Goal: Task Accomplishment & Management: Use online tool/utility

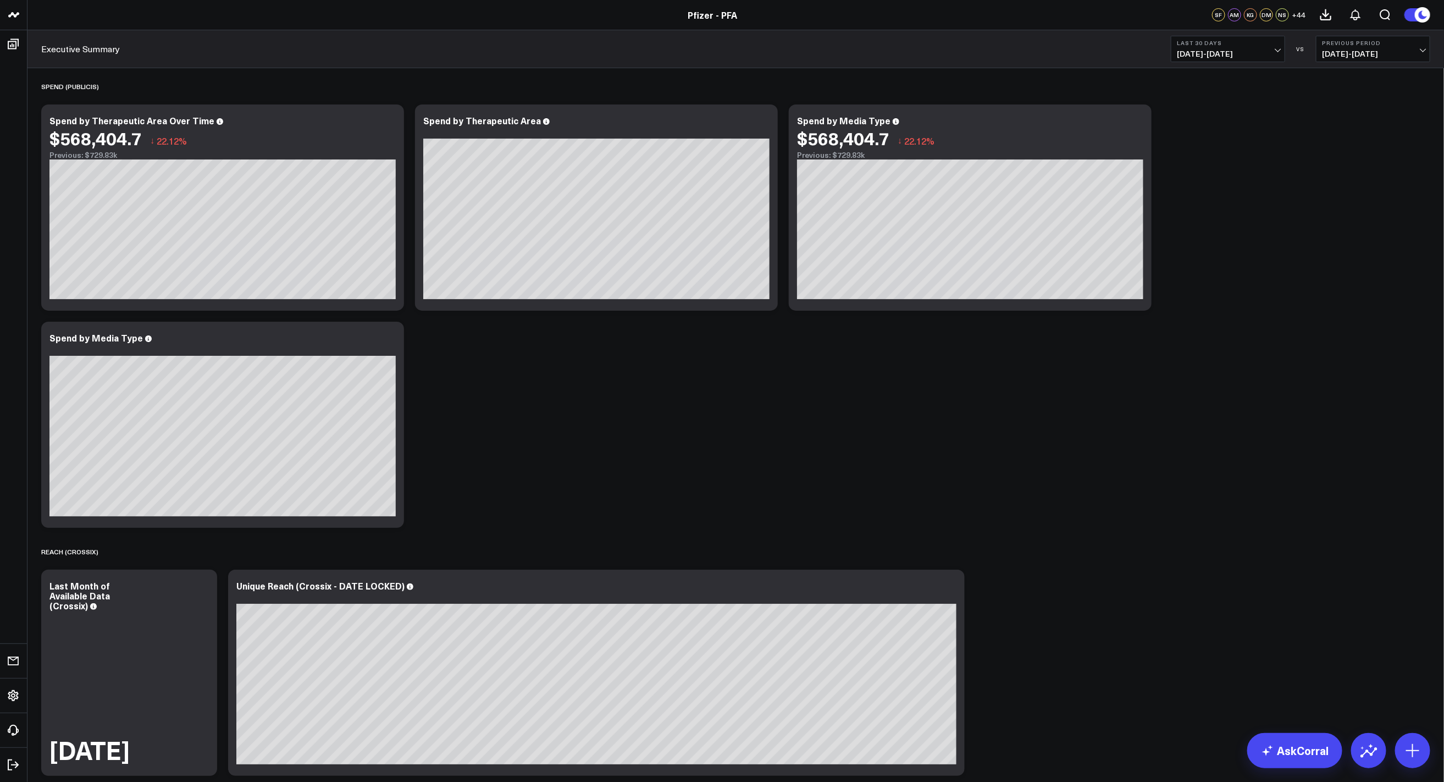
click at [868, 54] on span "07/20/25 - 08/18/25" at bounding box center [1228, 53] width 102 height 9
click at [868, 349] on link "Custom Dates" at bounding box center [1227, 351] width 113 height 21
select select "7"
select select "2025"
click at [868, 81] on button "button" at bounding box center [1313, 79] width 11 height 13
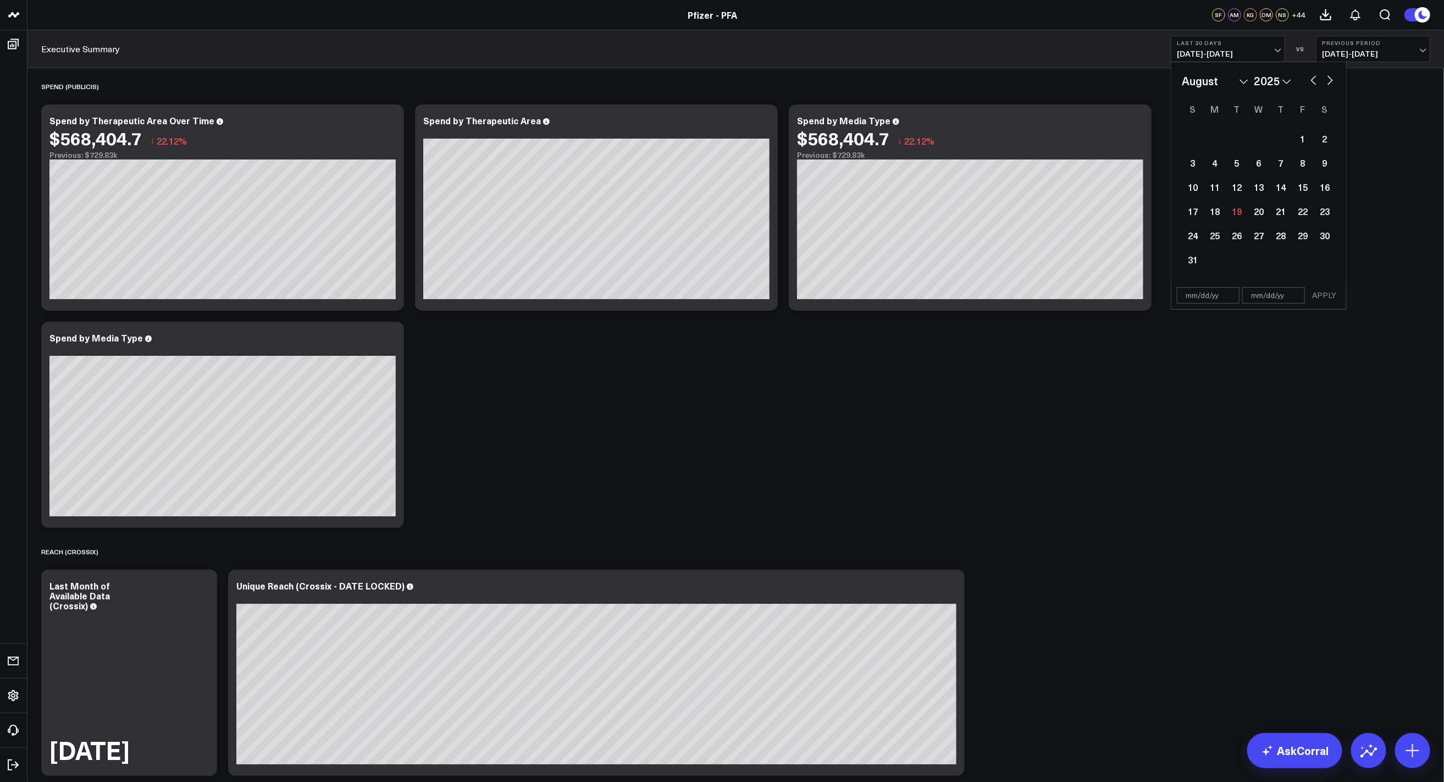
select select "6"
select select "2025"
click at [868, 80] on button "button" at bounding box center [1313, 79] width 11 height 13
select select "5"
select select "2025"
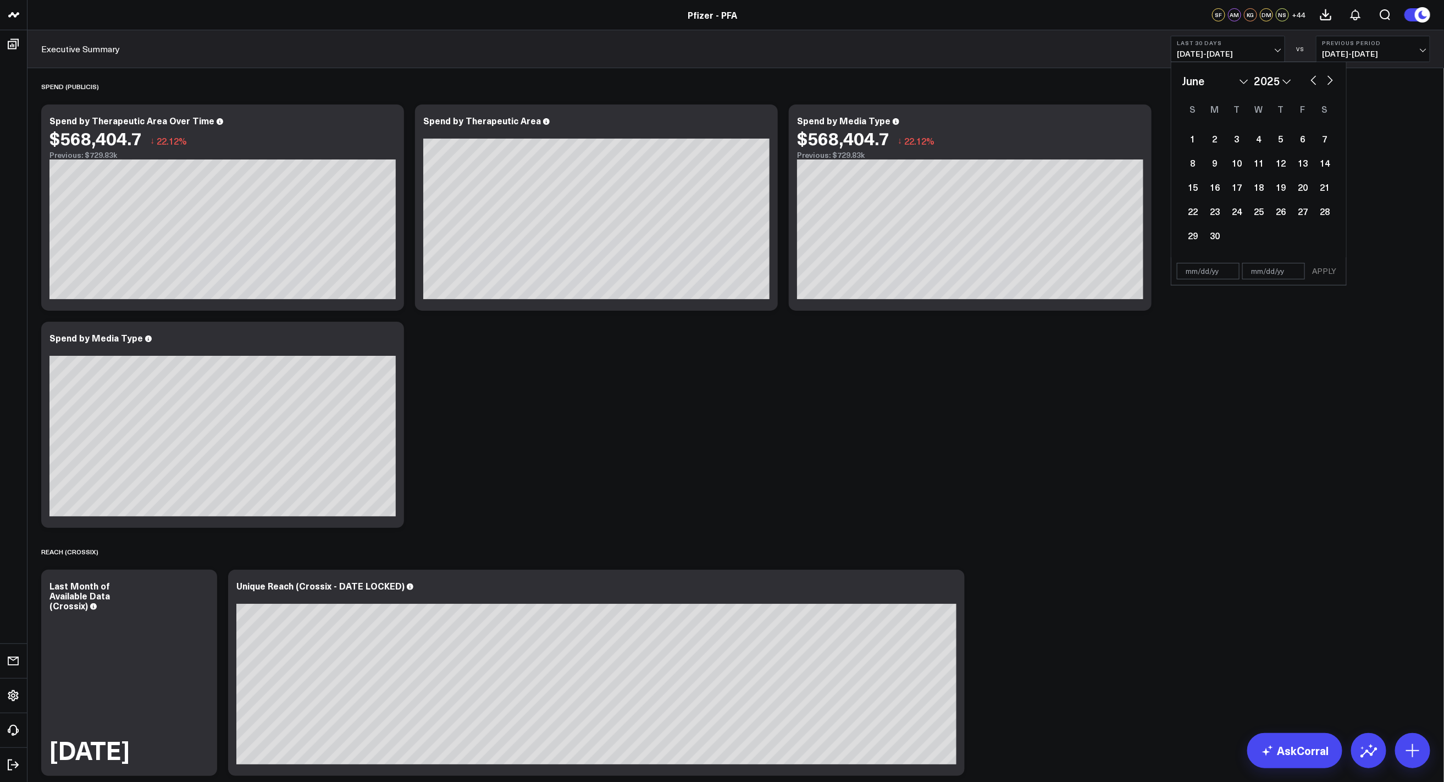
click at [868, 80] on button "button" at bounding box center [1313, 79] width 11 height 13
select select "4"
select select "2025"
click at [868, 213] on div "19" at bounding box center [1215, 211] width 22 height 22
type input "[DATE]"
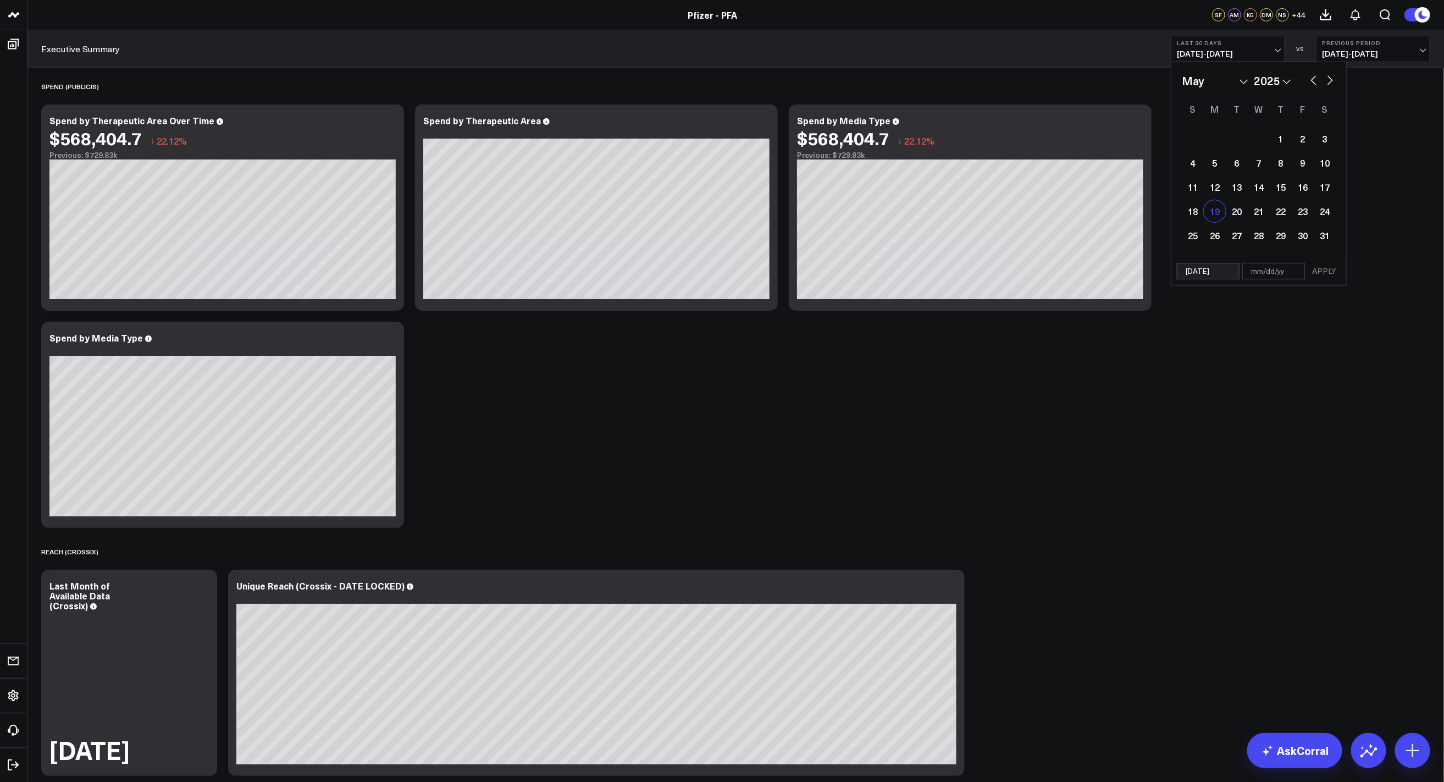
select select "4"
select select "2025"
click at [868, 83] on button "button" at bounding box center [1330, 79] width 11 height 13
select select "5"
select select "2025"
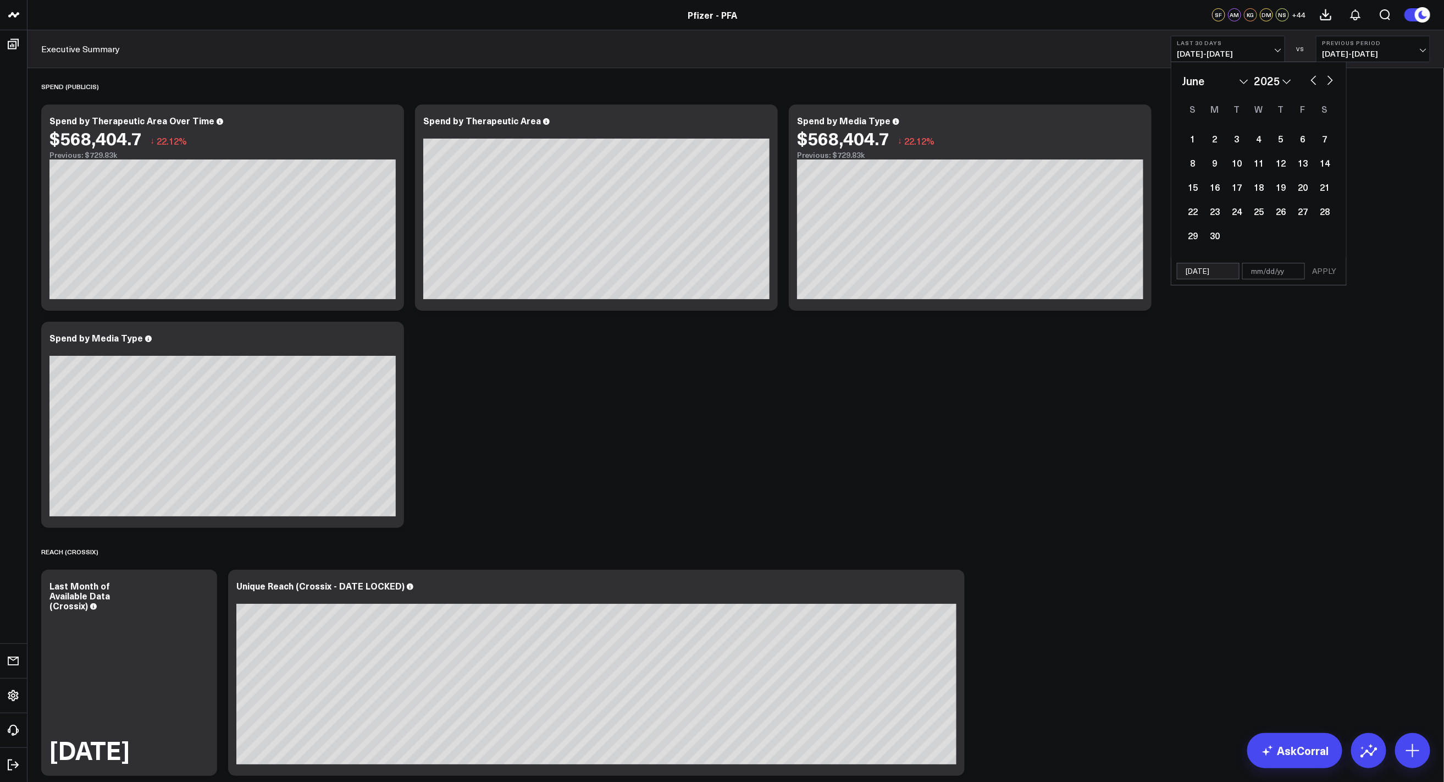
click at [868, 83] on button "button" at bounding box center [1330, 79] width 11 height 13
select select "6"
select select "2025"
click at [868, 83] on button "button" at bounding box center [1330, 79] width 11 height 13
select select "7"
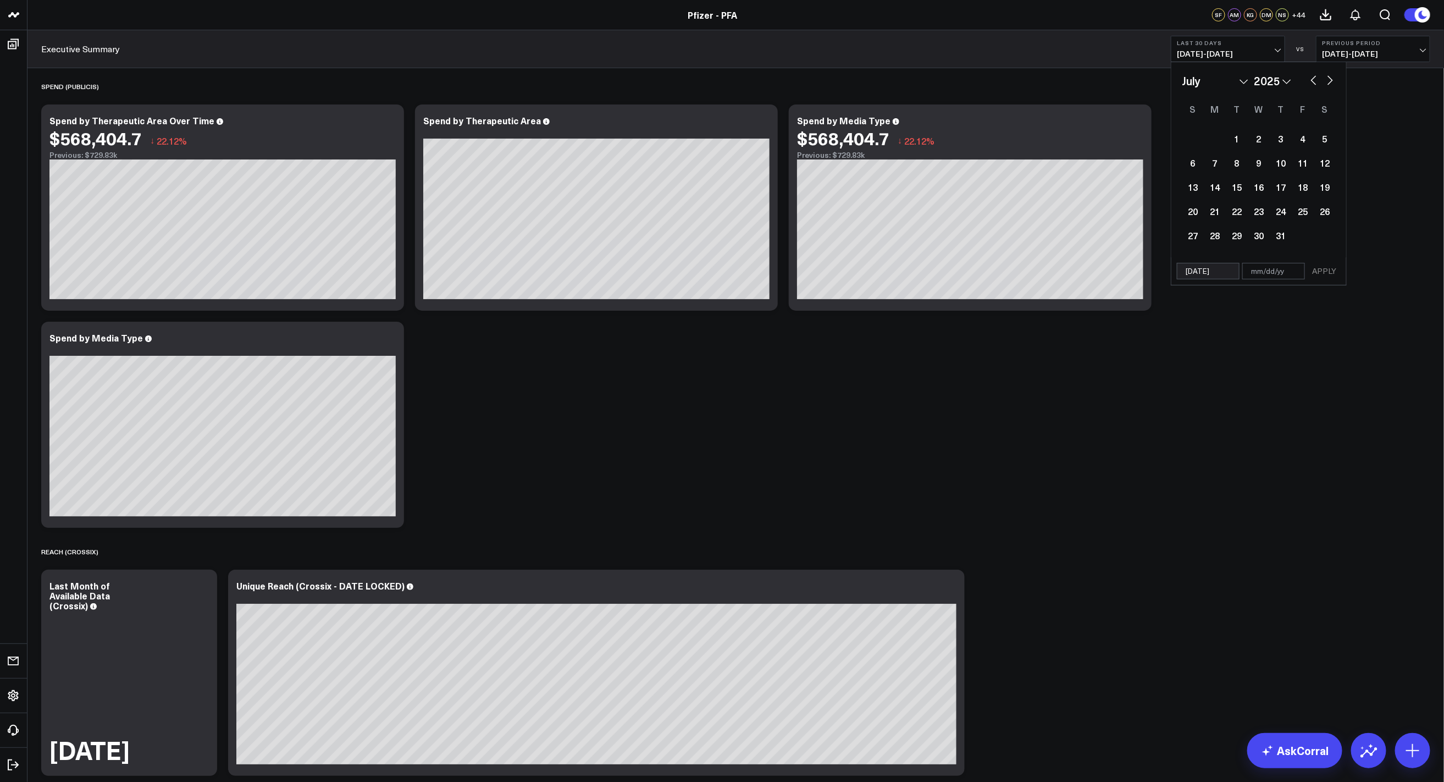
select select "2025"
click at [868, 185] on div "10" at bounding box center [1193, 187] width 22 height 22
type input "[DATE]"
select select "7"
select select "2025"
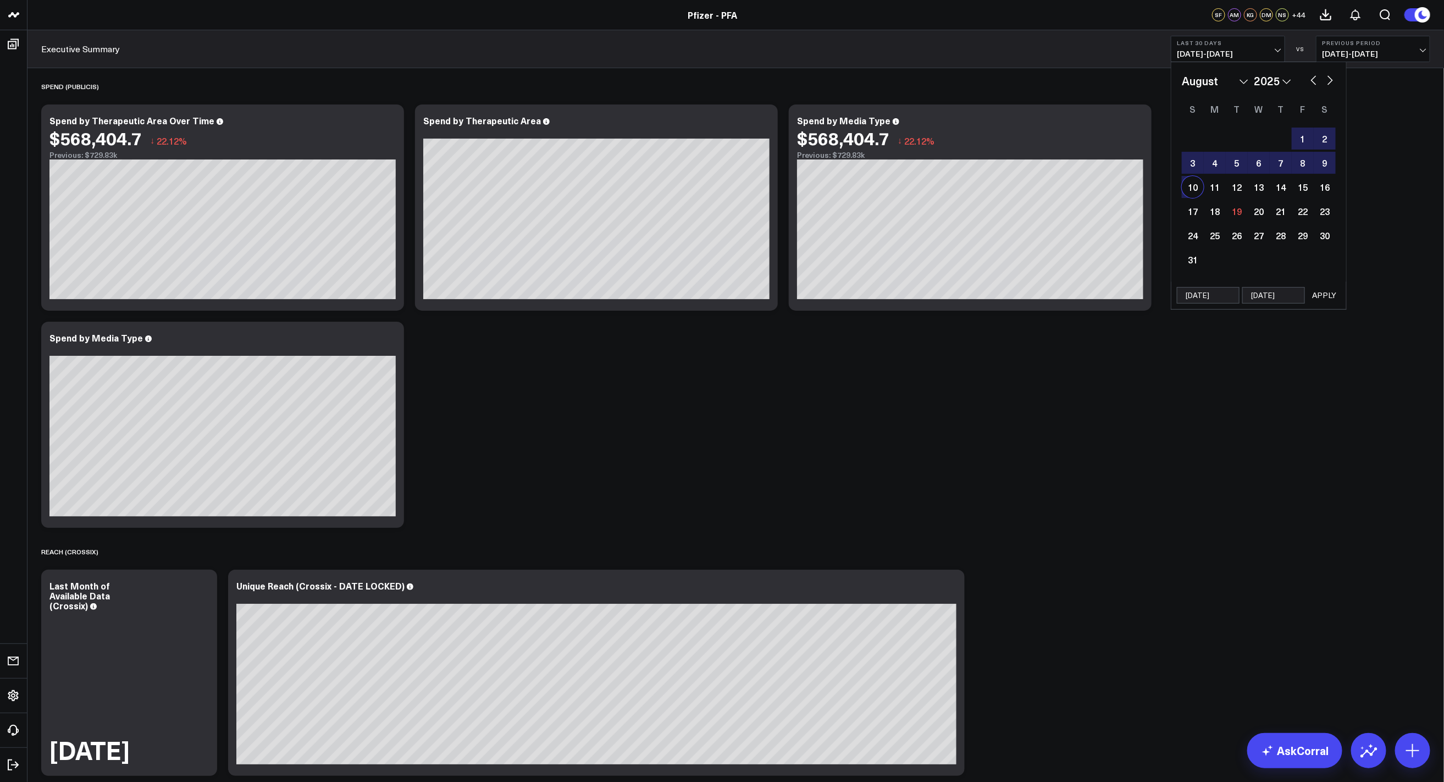
click at [868, 291] on button "APPLY" at bounding box center [1324, 295] width 33 height 16
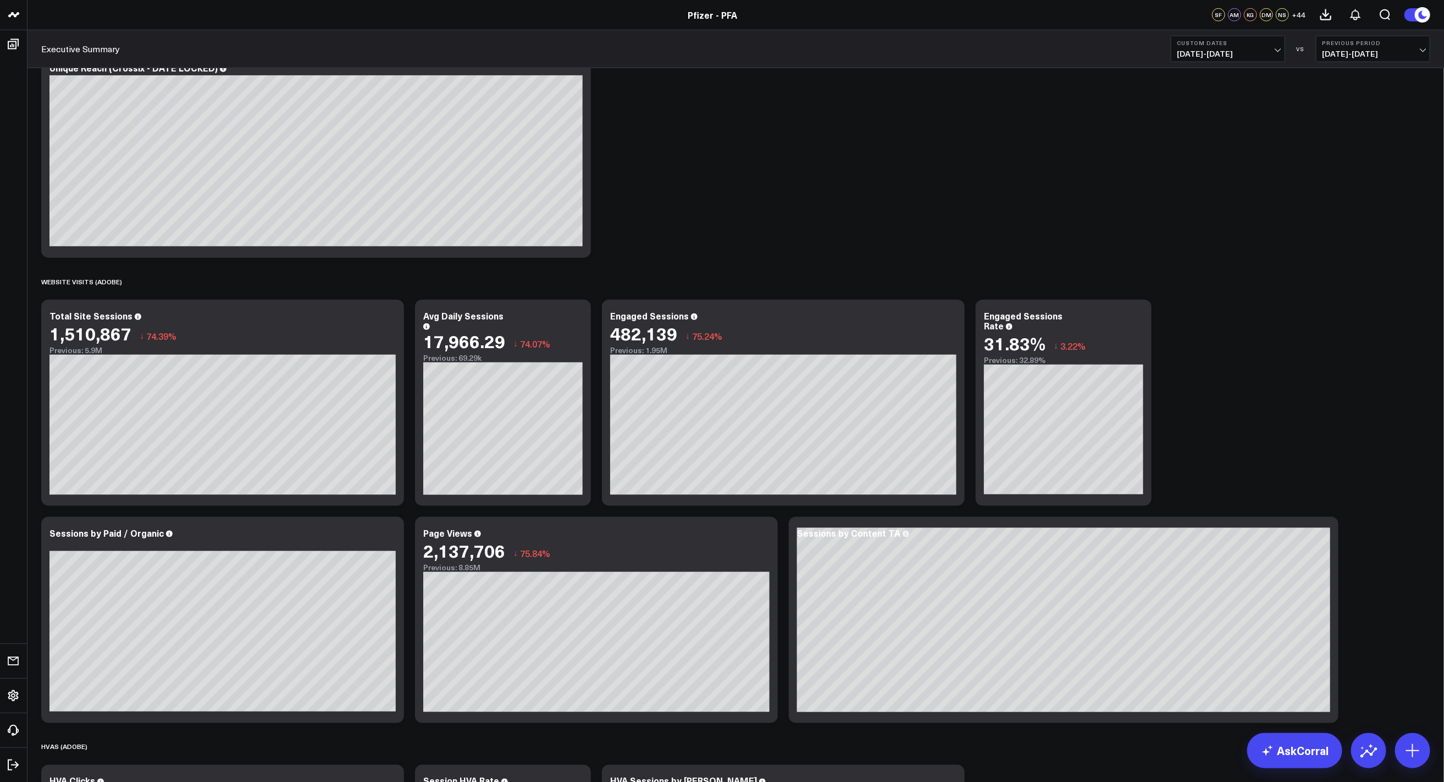
scroll to position [460, 0]
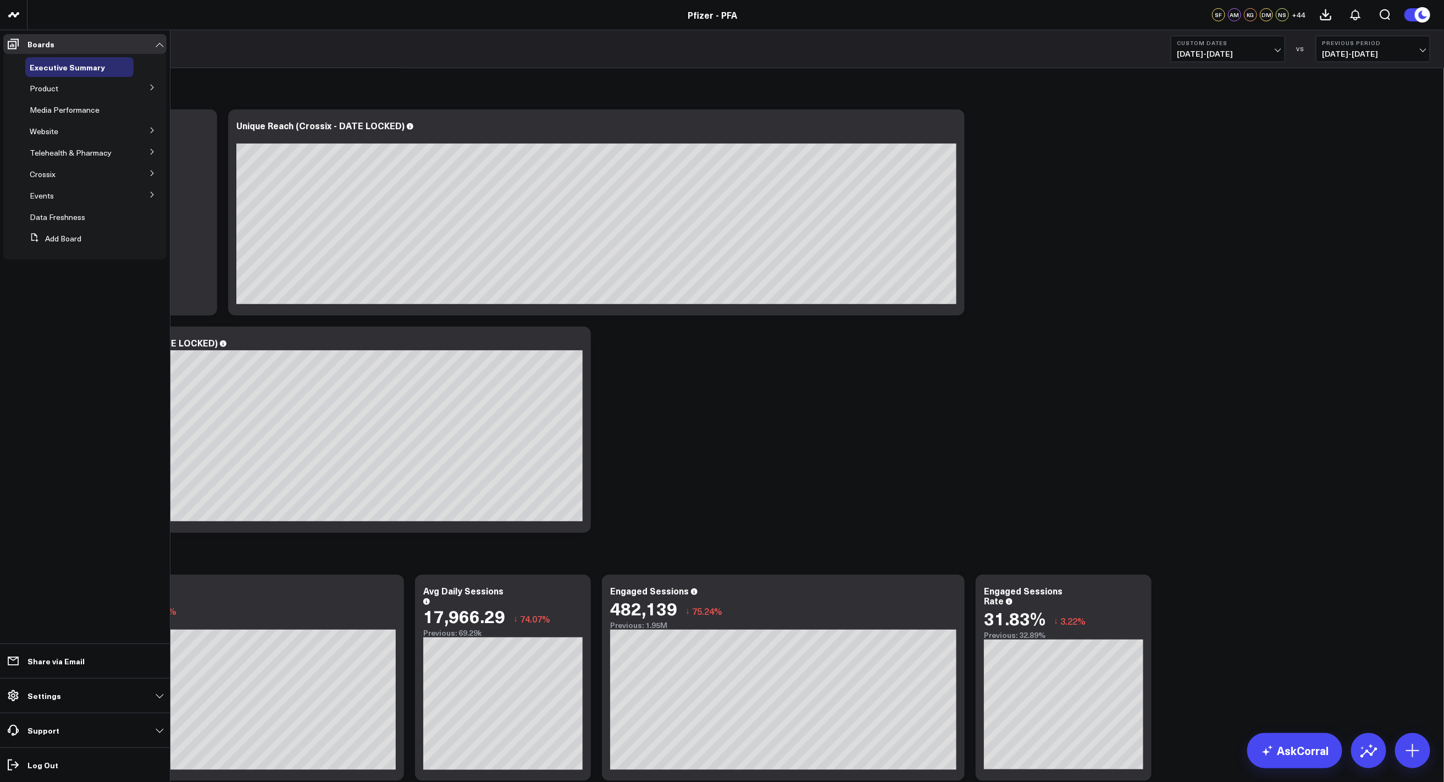
click at [151, 91] on icon at bounding box center [152, 87] width 7 height 7
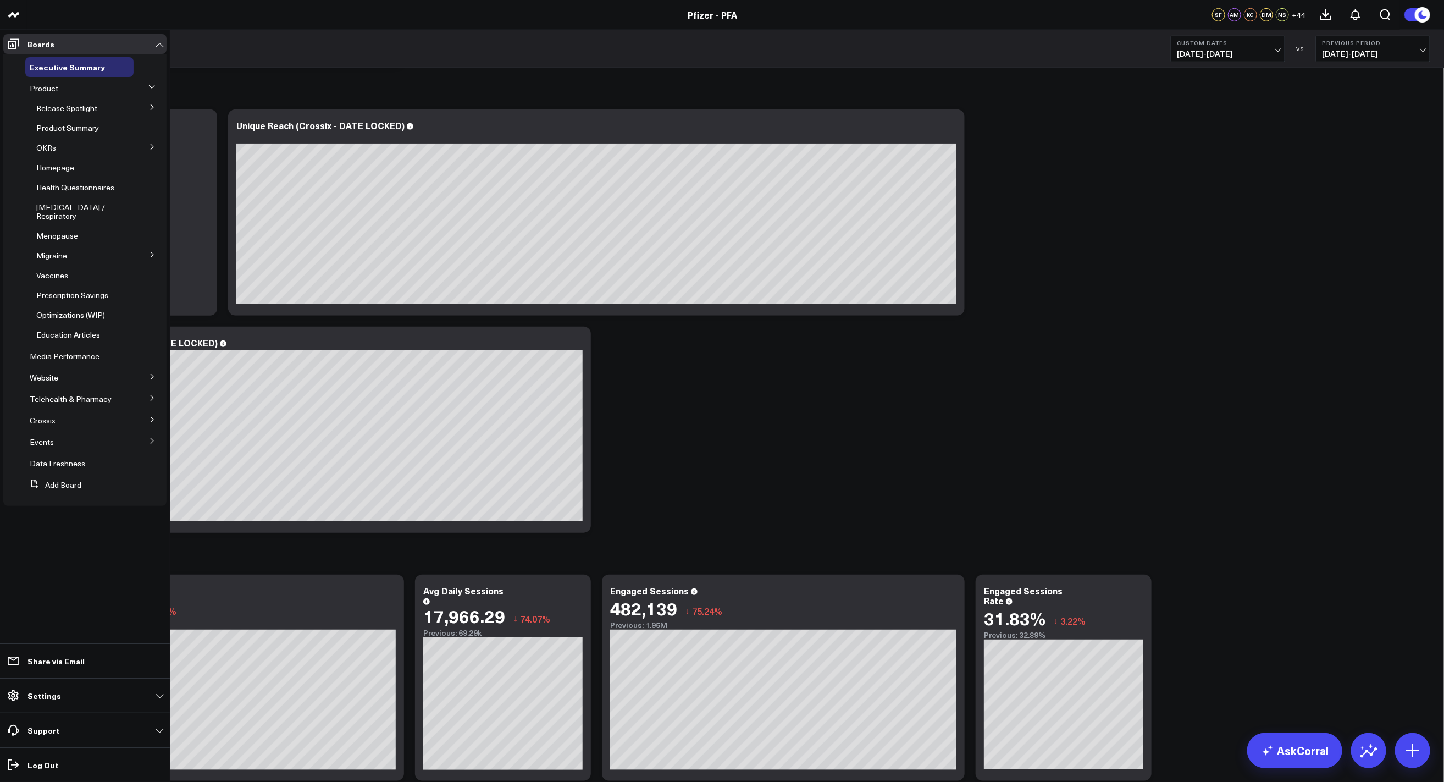
click at [151, 373] on icon at bounding box center [152, 376] width 7 height 7
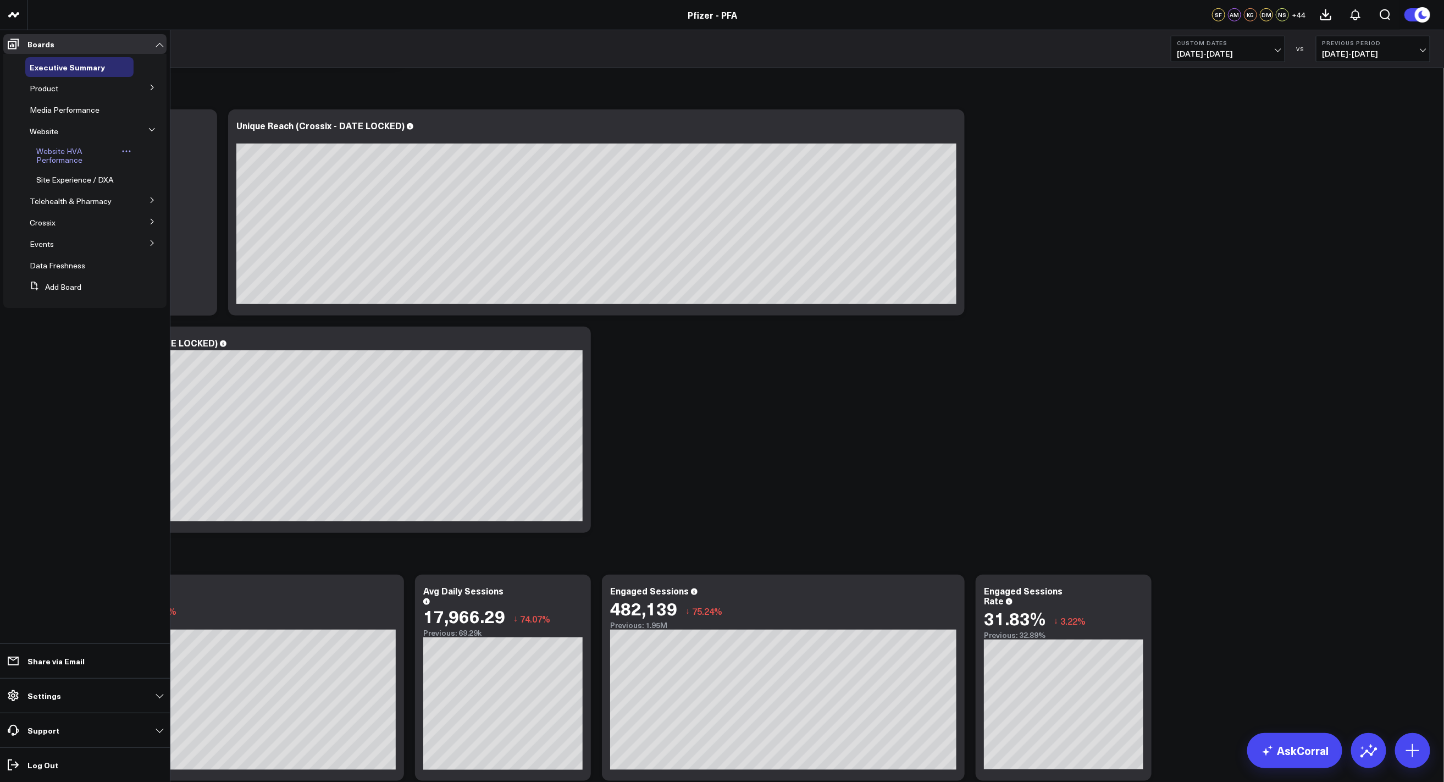
click at [47, 152] on span "Website HVA Performance" at bounding box center [59, 155] width 46 height 19
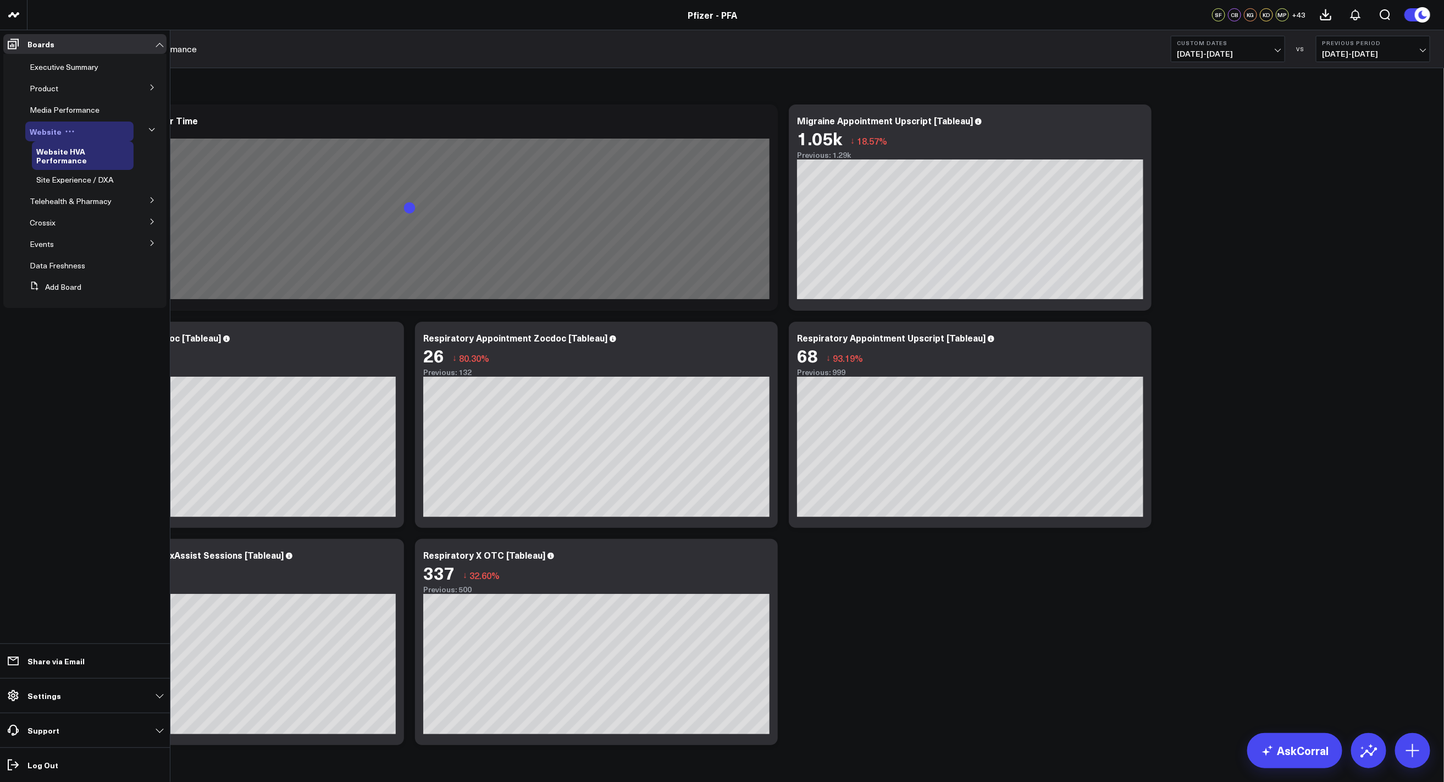
click at [49, 131] on span "Website" at bounding box center [46, 131] width 32 height 11
click at [42, 134] on span "Website" at bounding box center [46, 131] width 32 height 11
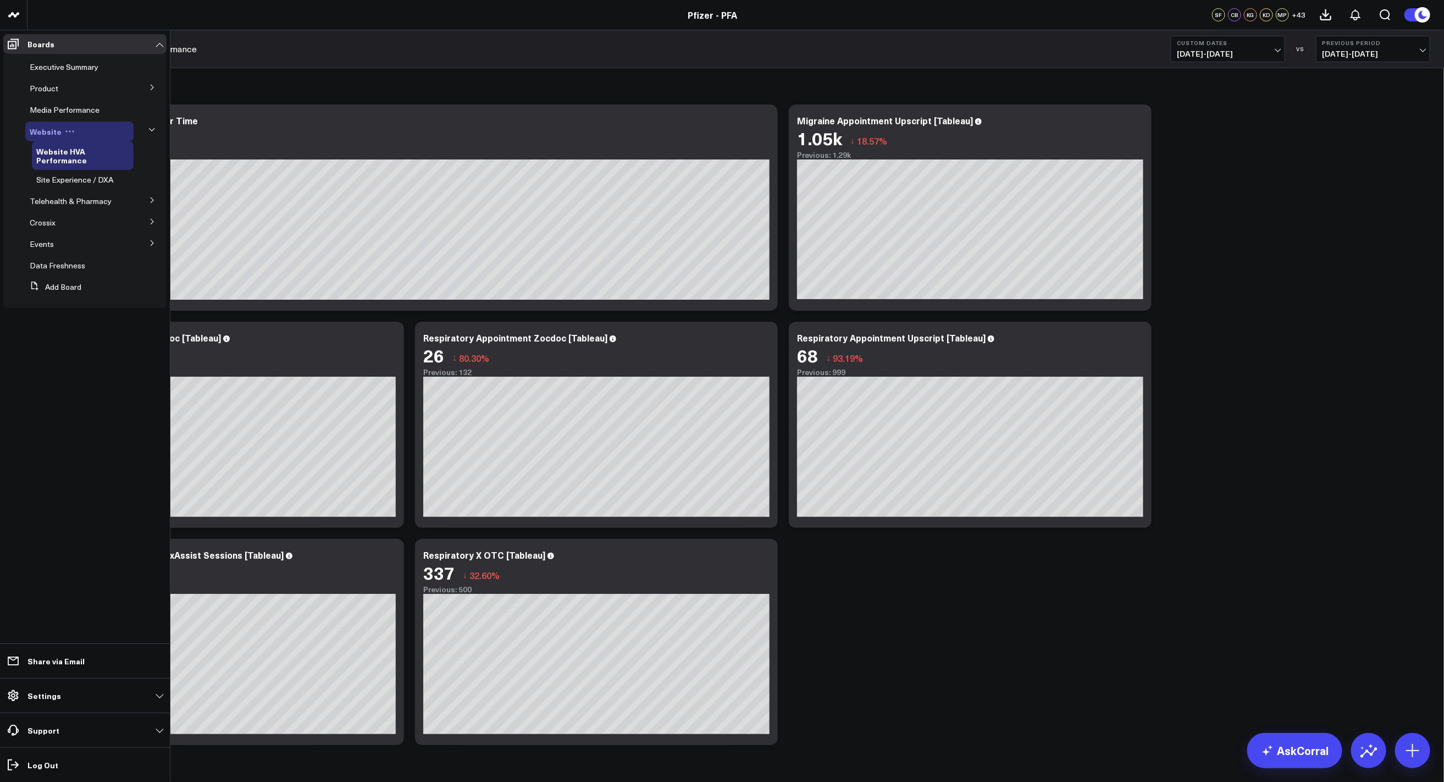
click at [69, 129] on icon at bounding box center [70, 131] width 10 height 10
click at [49, 130] on span "Website" at bounding box center [46, 131] width 32 height 11
click at [41, 130] on span "Website" at bounding box center [46, 131] width 32 height 11
click at [149, 129] on icon at bounding box center [151, 129] width 7 height 7
click at [149, 130] on icon at bounding box center [151, 129] width 7 height 7
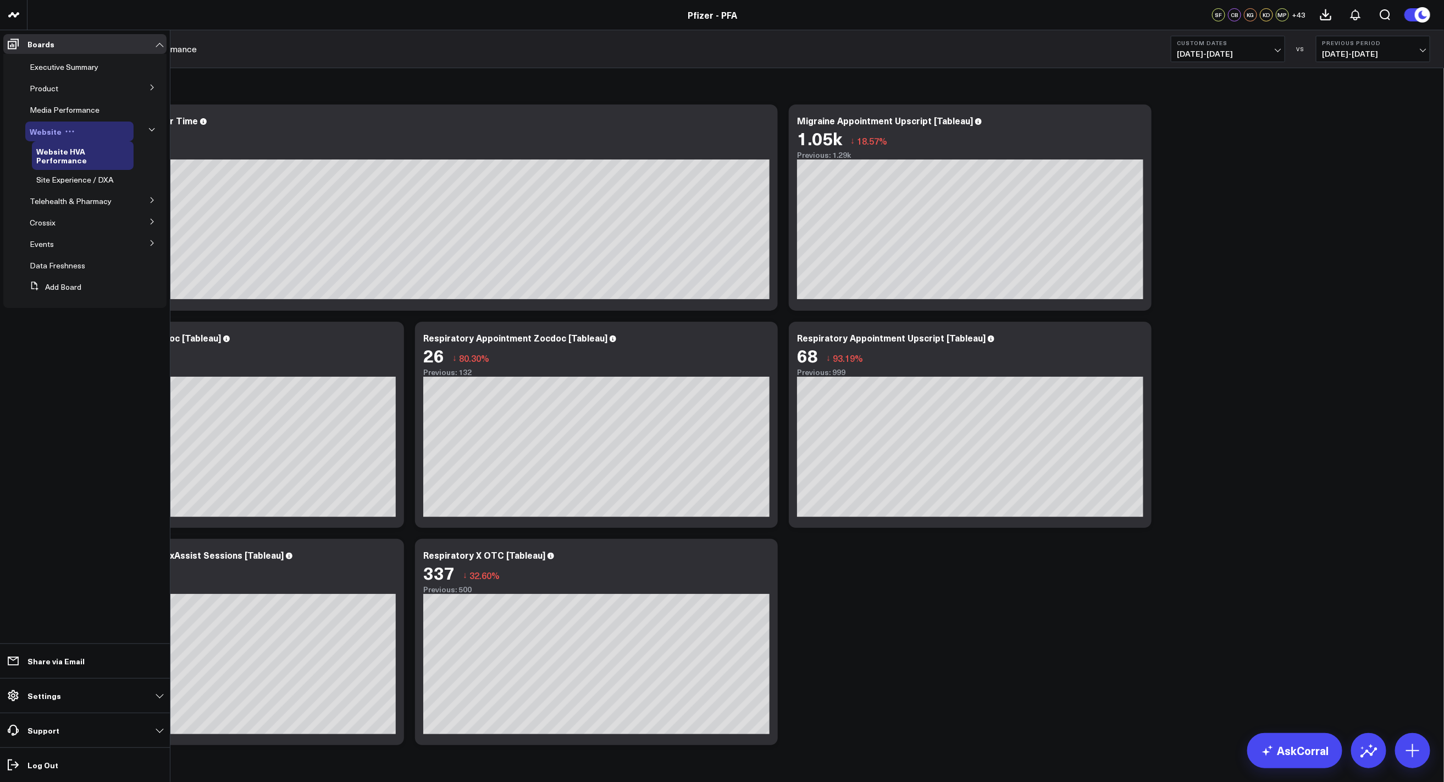
click at [35, 134] on span "Website" at bounding box center [46, 131] width 32 height 11
click at [47, 86] on span "Product" at bounding box center [44, 88] width 29 height 10
click at [51, 89] on span "Product" at bounding box center [44, 88] width 29 height 10
click at [152, 89] on icon at bounding box center [152, 87] width 3 height 5
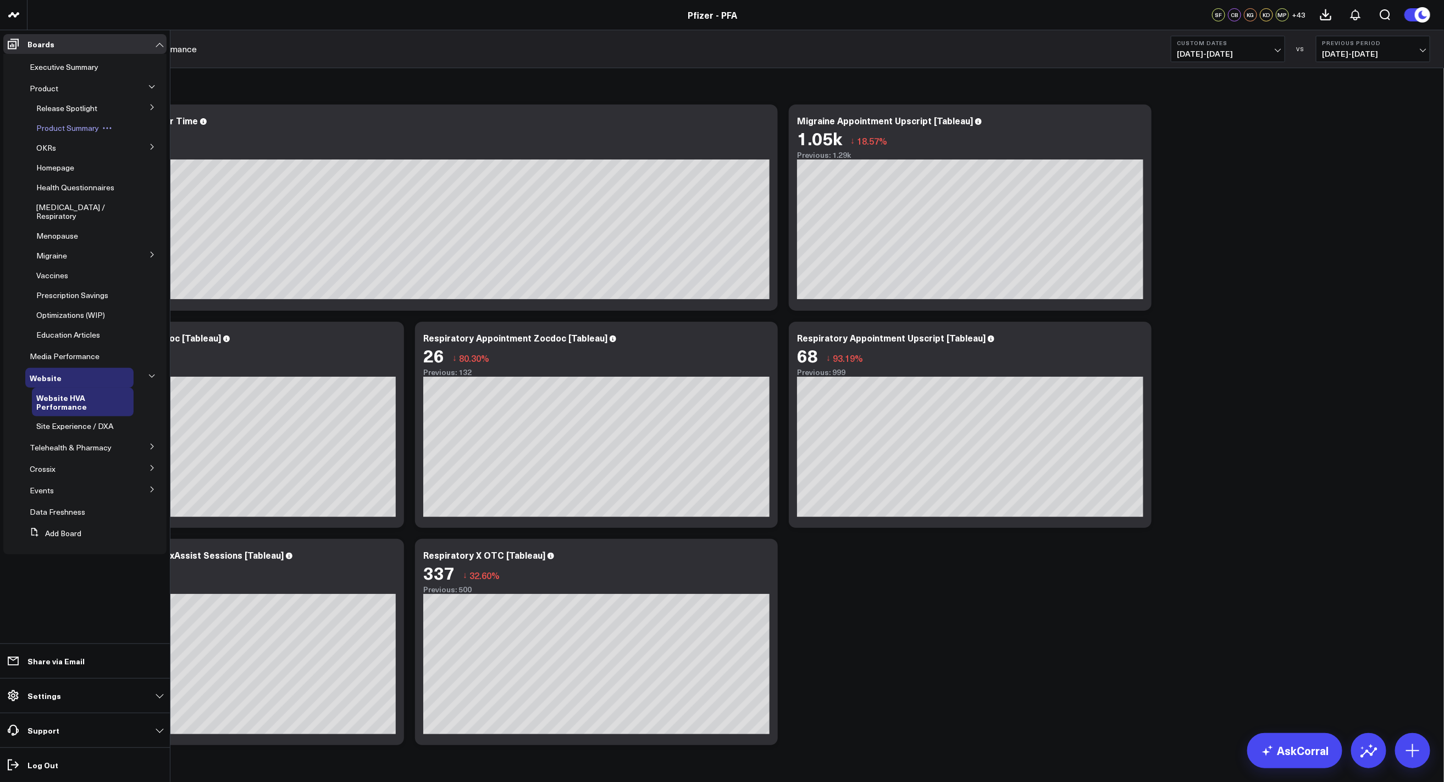
click at [62, 125] on span "Product Summary" at bounding box center [67, 128] width 63 height 10
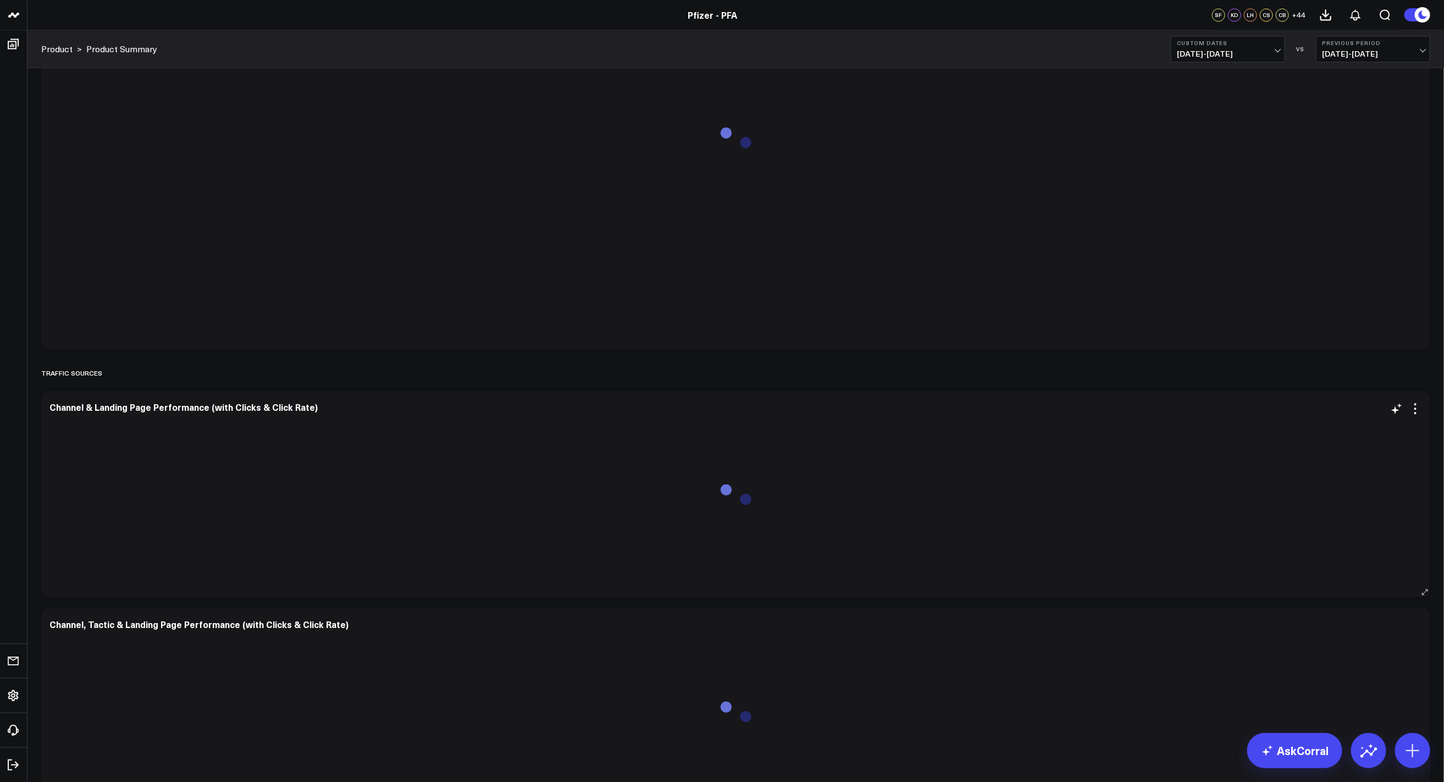
scroll to position [1600, 0]
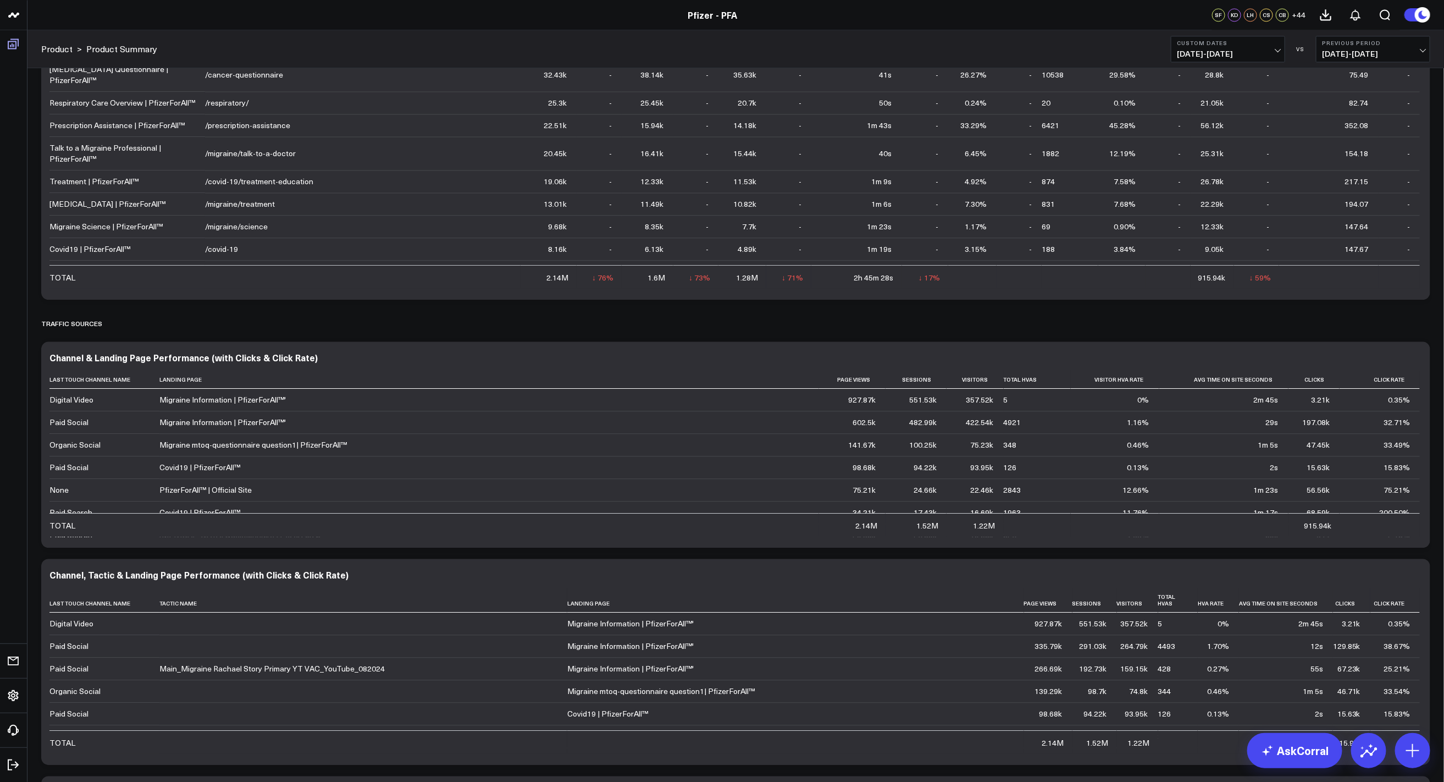
click at [12, 51] on span at bounding box center [13, 44] width 20 height 20
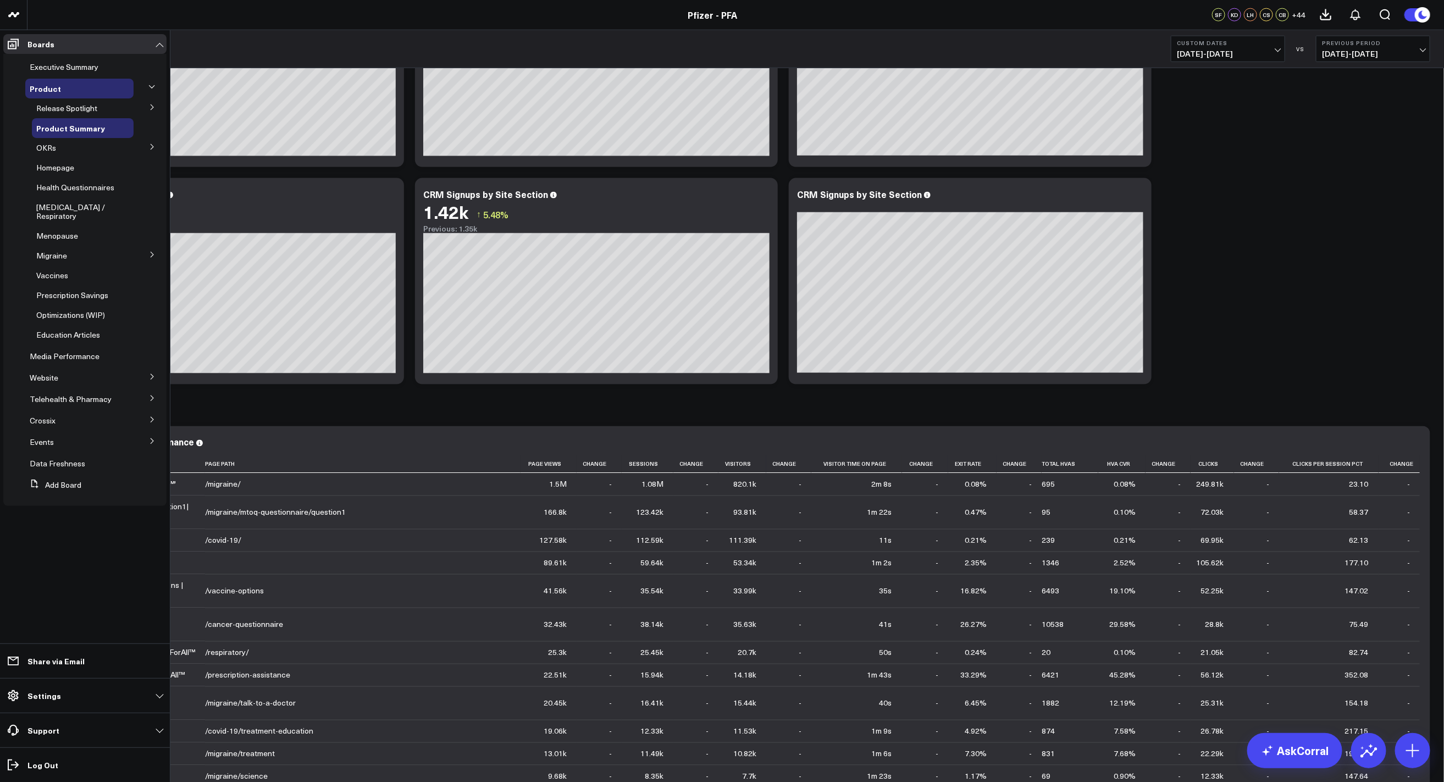
click at [151, 107] on icon at bounding box center [152, 107] width 7 height 7
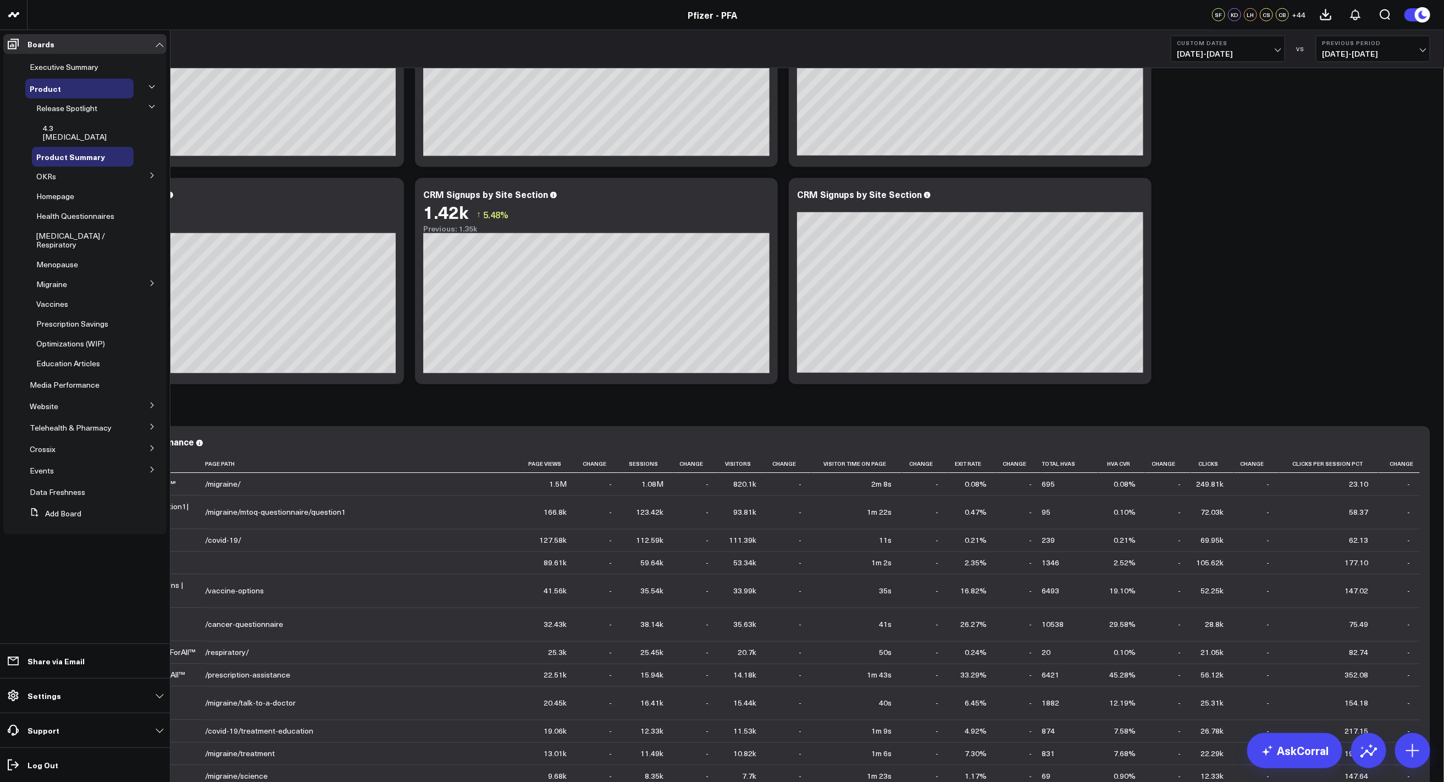
click at [149, 172] on icon at bounding box center [152, 175] width 7 height 7
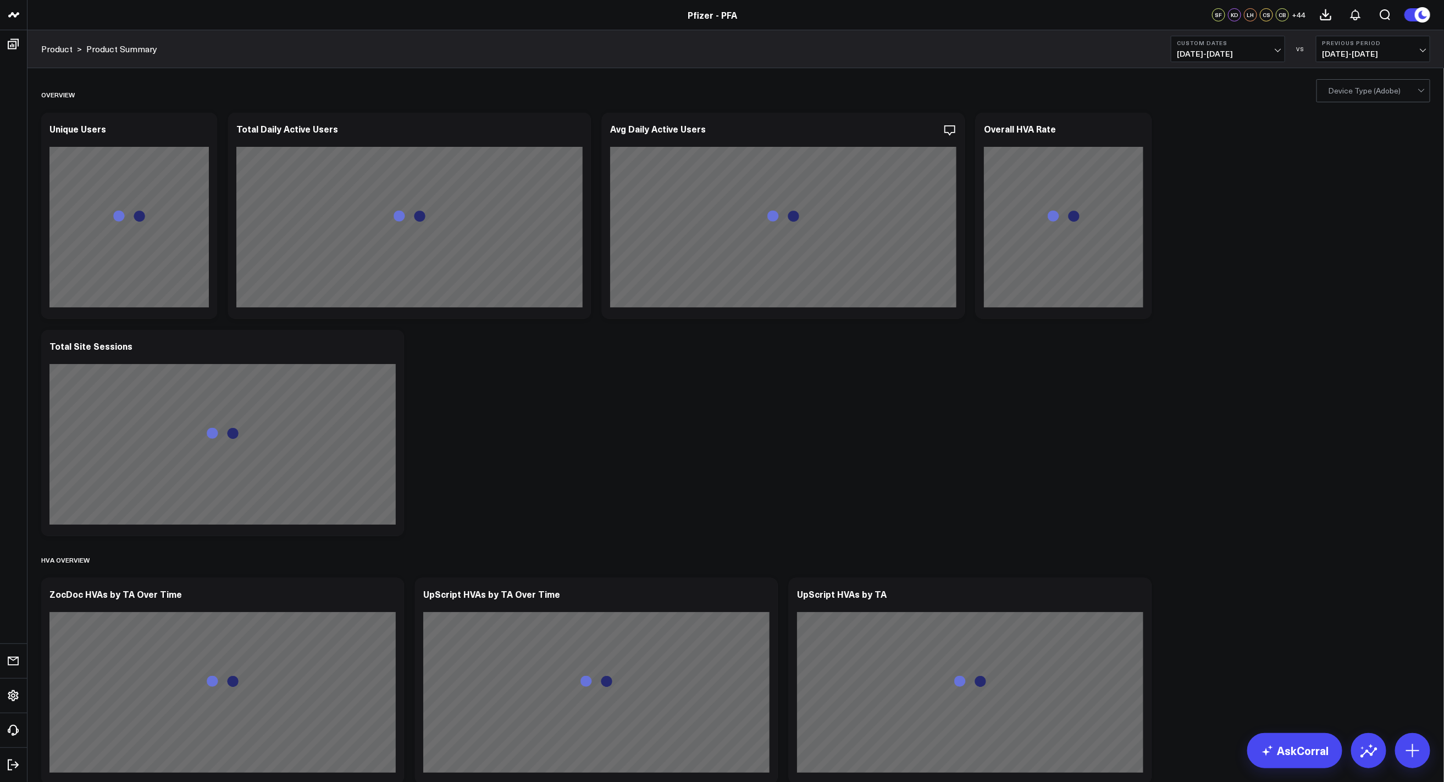
click at [14, 42] on link "Boards" at bounding box center [13, 44] width 20 height 20
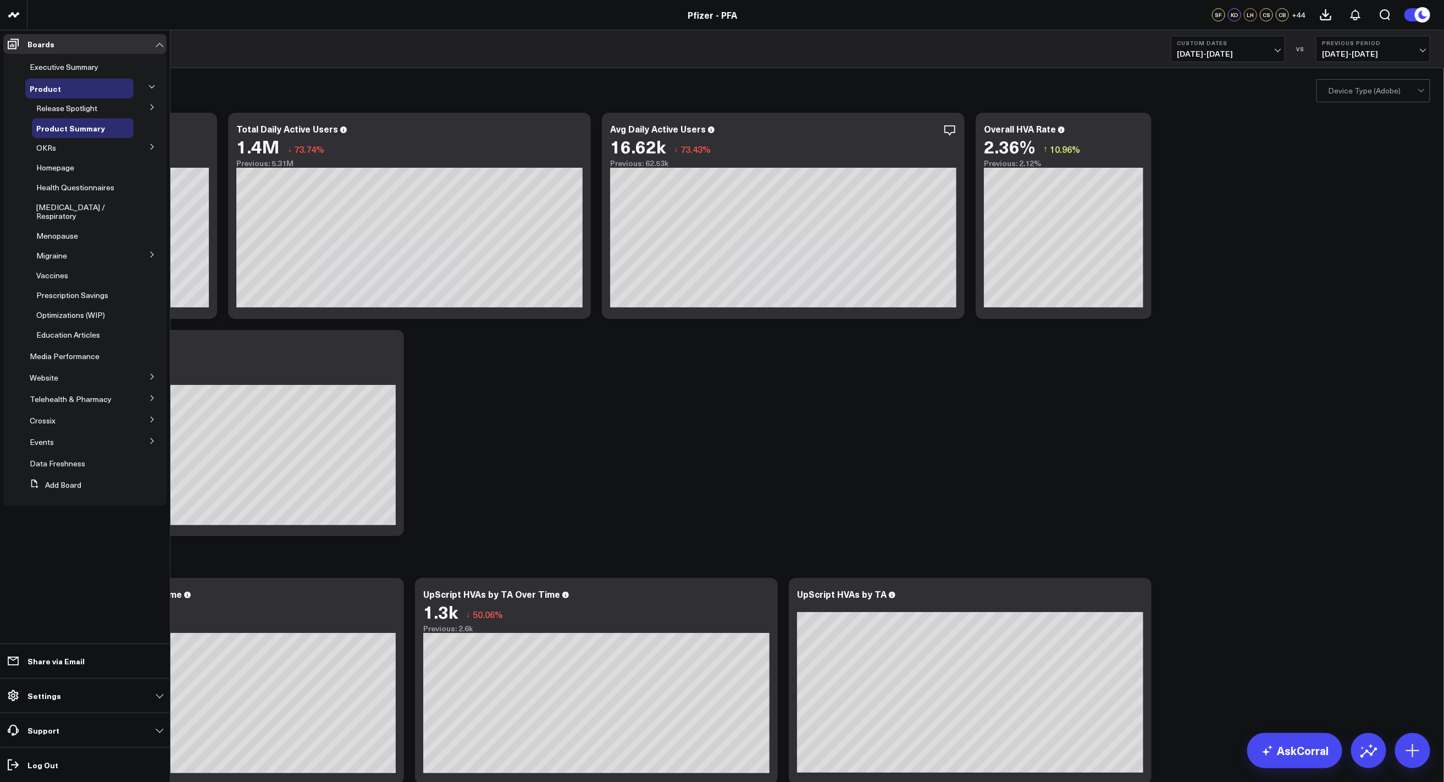
click at [151, 146] on icon at bounding box center [152, 146] width 7 height 7
click at [150, 144] on icon at bounding box center [151, 146] width 7 height 7
click at [152, 146] on icon at bounding box center [152, 146] width 7 height 7
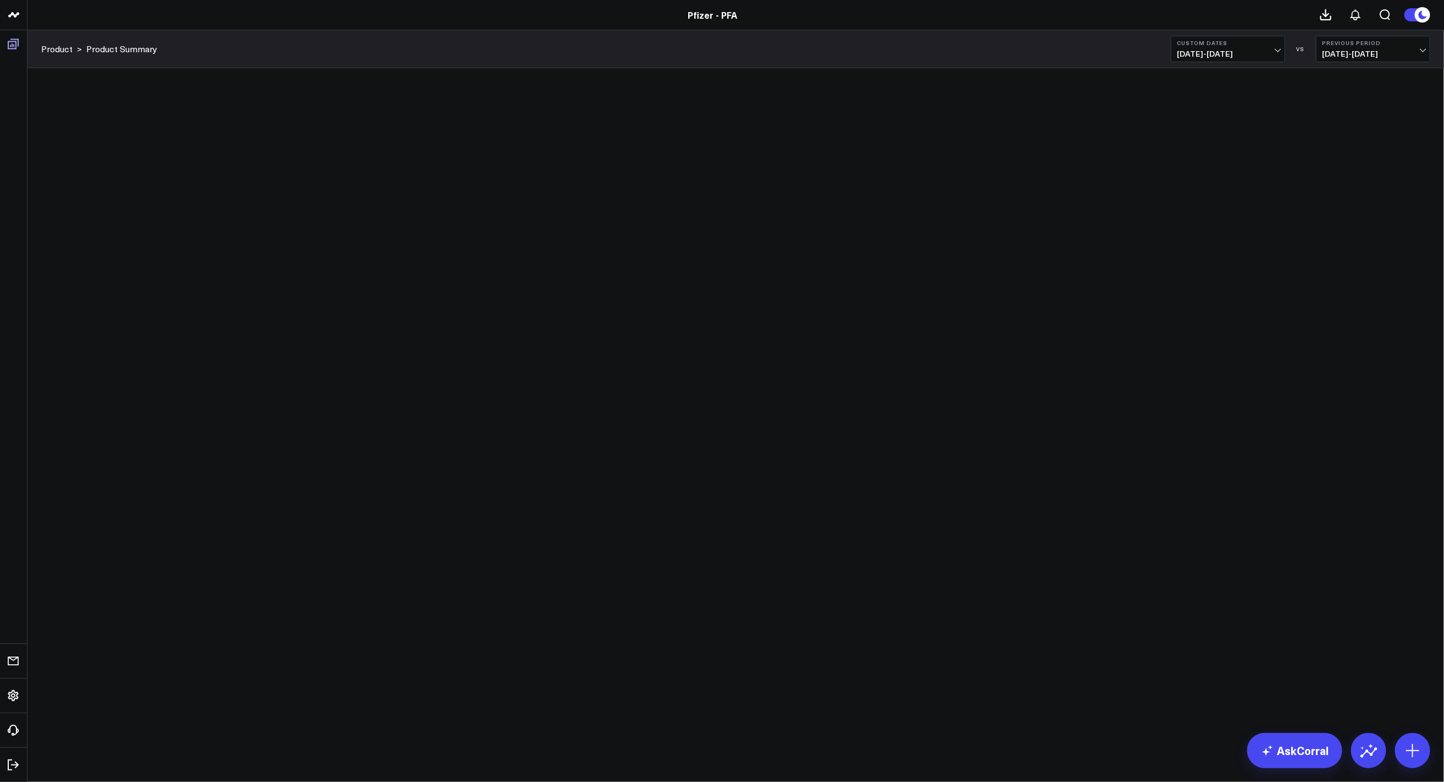
click at [4, 42] on span at bounding box center [13, 44] width 20 height 20
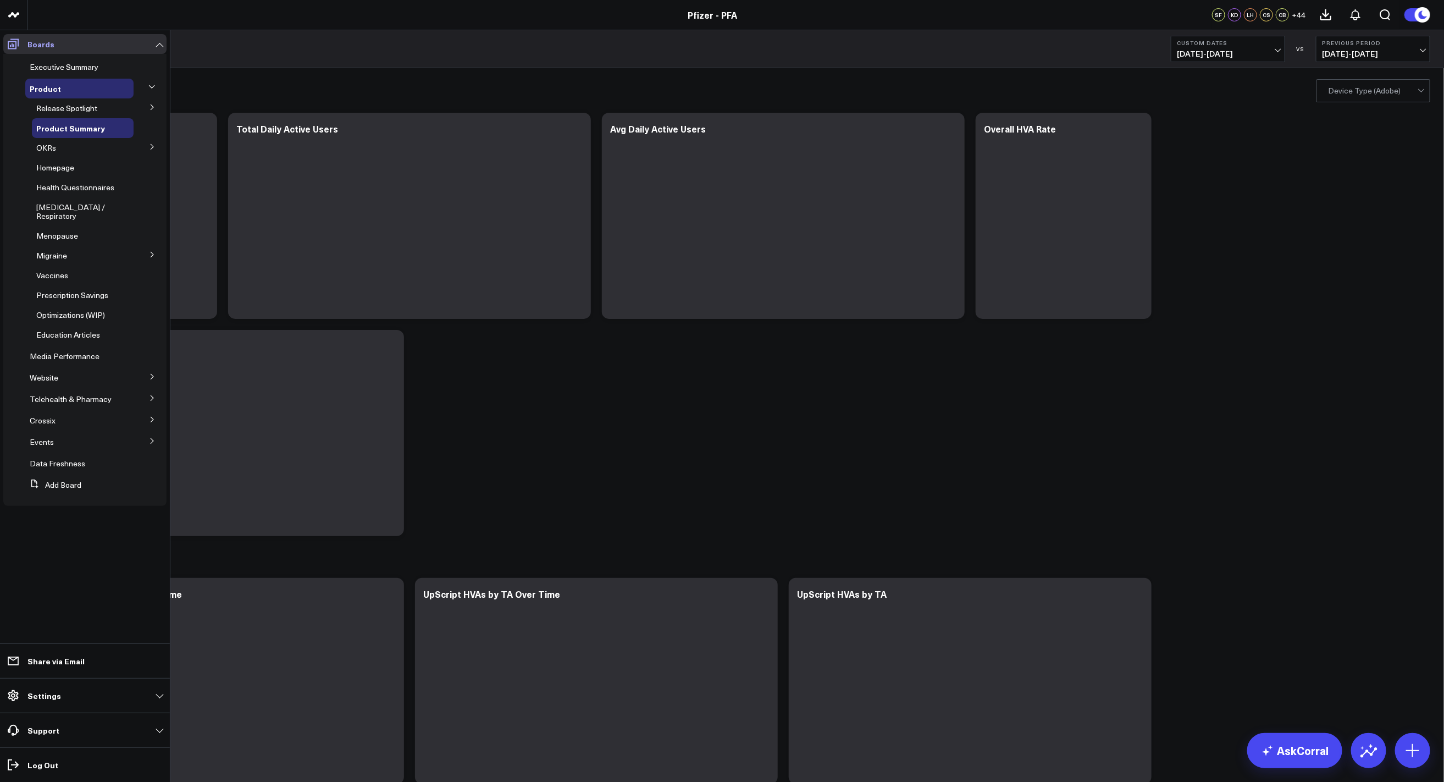
click at [20, 40] on span at bounding box center [13, 44] width 20 height 20
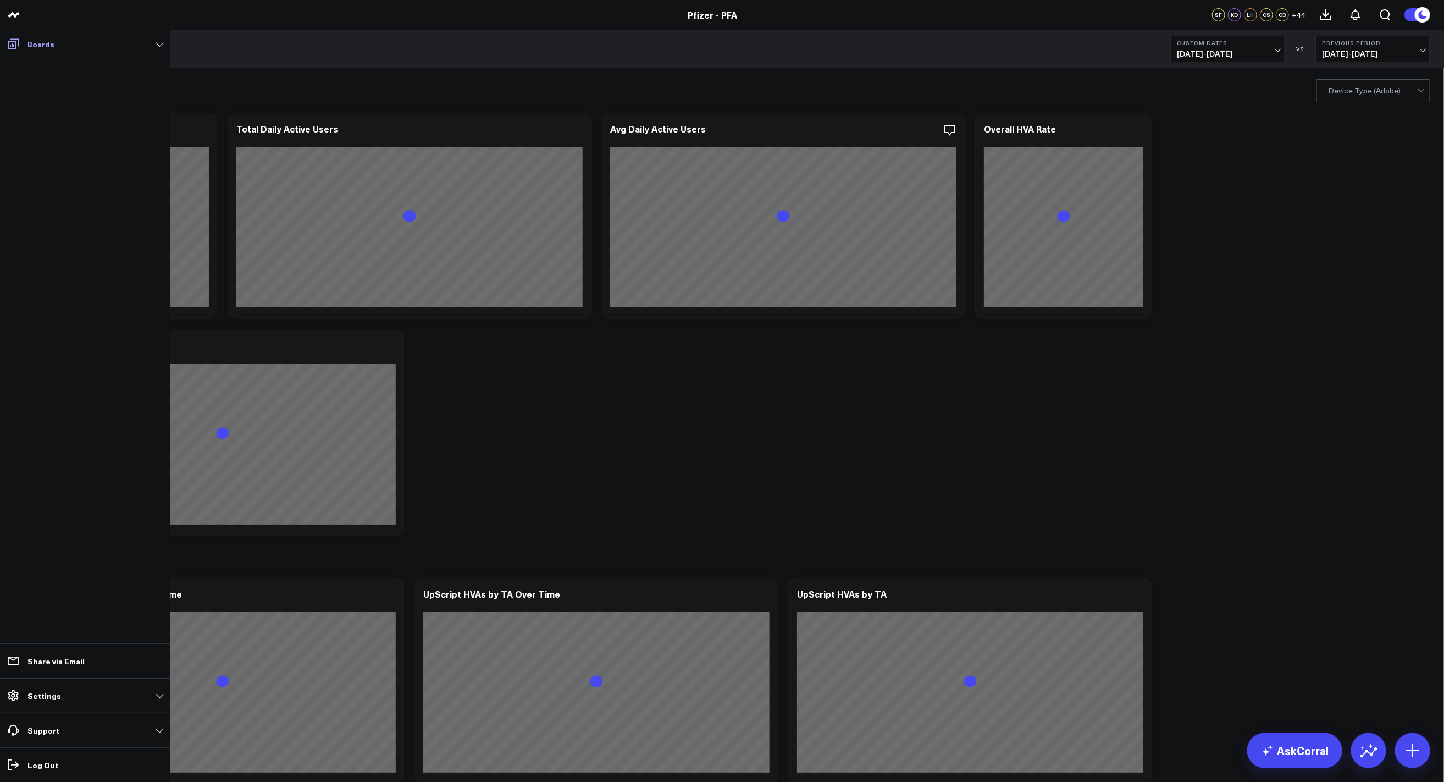
click at [154, 42] on link "Boards" at bounding box center [84, 44] width 163 height 20
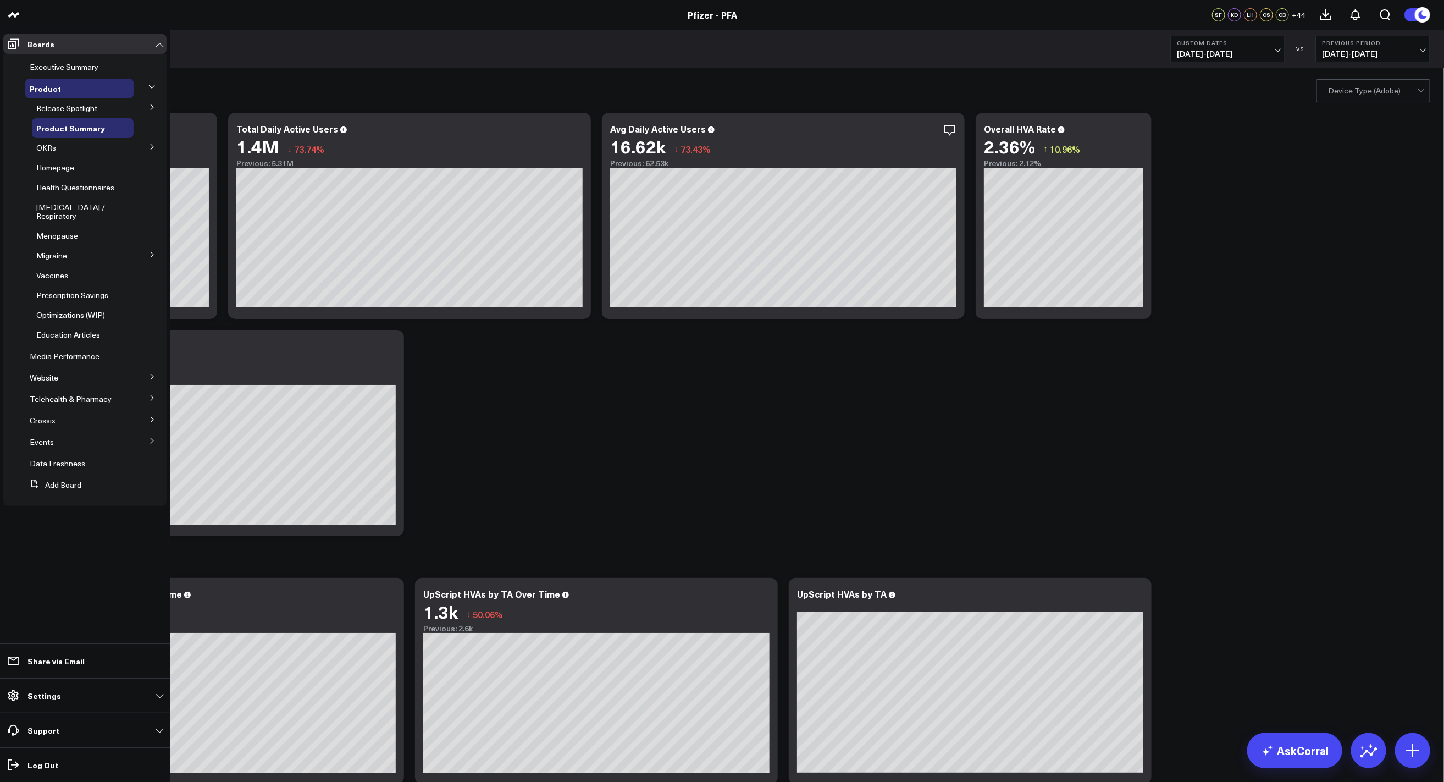
click at [150, 143] on icon at bounding box center [152, 146] width 7 height 7
click at [75, 204] on span "5.3 Release OKRs" at bounding box center [74, 207] width 62 height 10
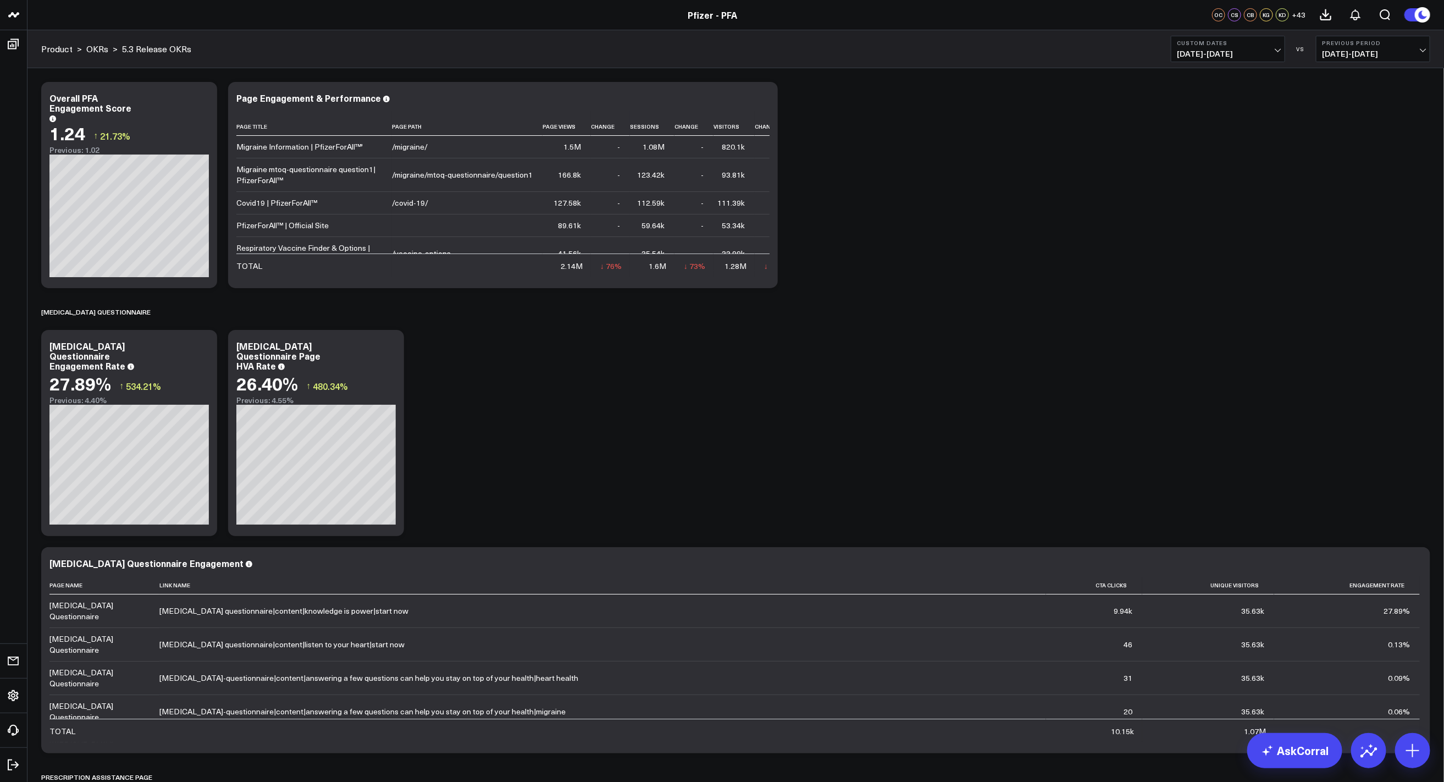
click at [1279, 53] on button "Custom Dates 05/19/25 - 08/10/25" at bounding box center [1228, 49] width 114 height 26
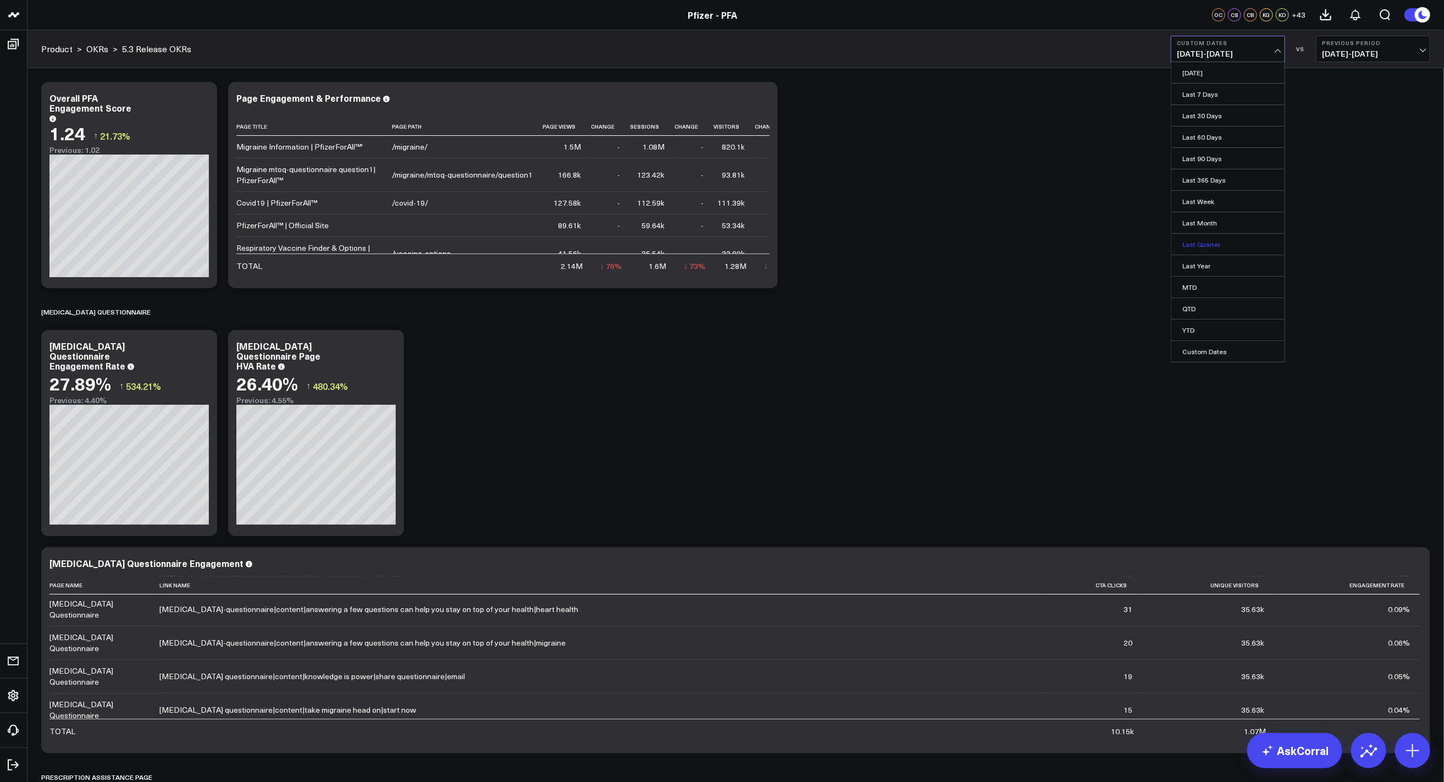
click at [1212, 243] on link "Last Quarter" at bounding box center [1227, 244] width 113 height 21
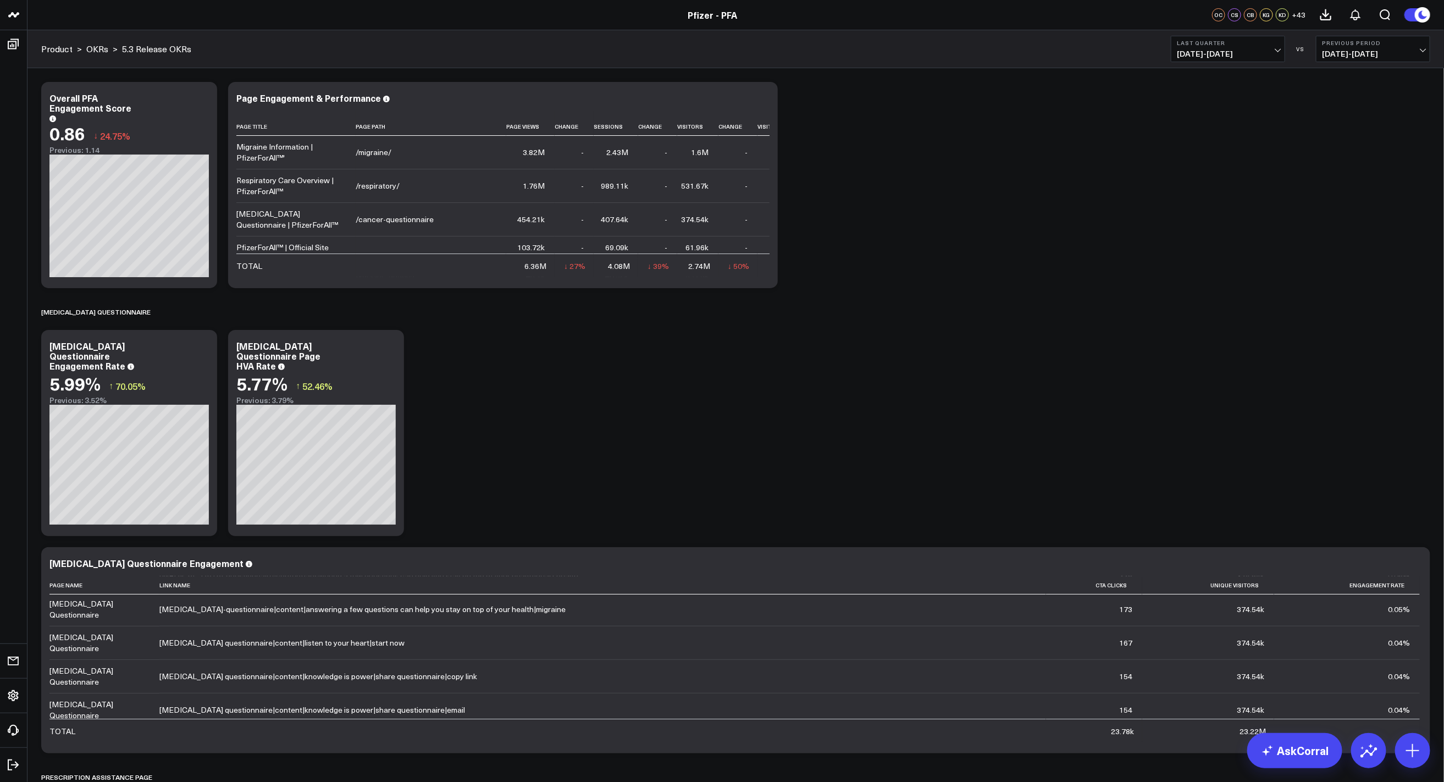
click at [203, 350] on icon at bounding box center [202, 347] width 13 height 13
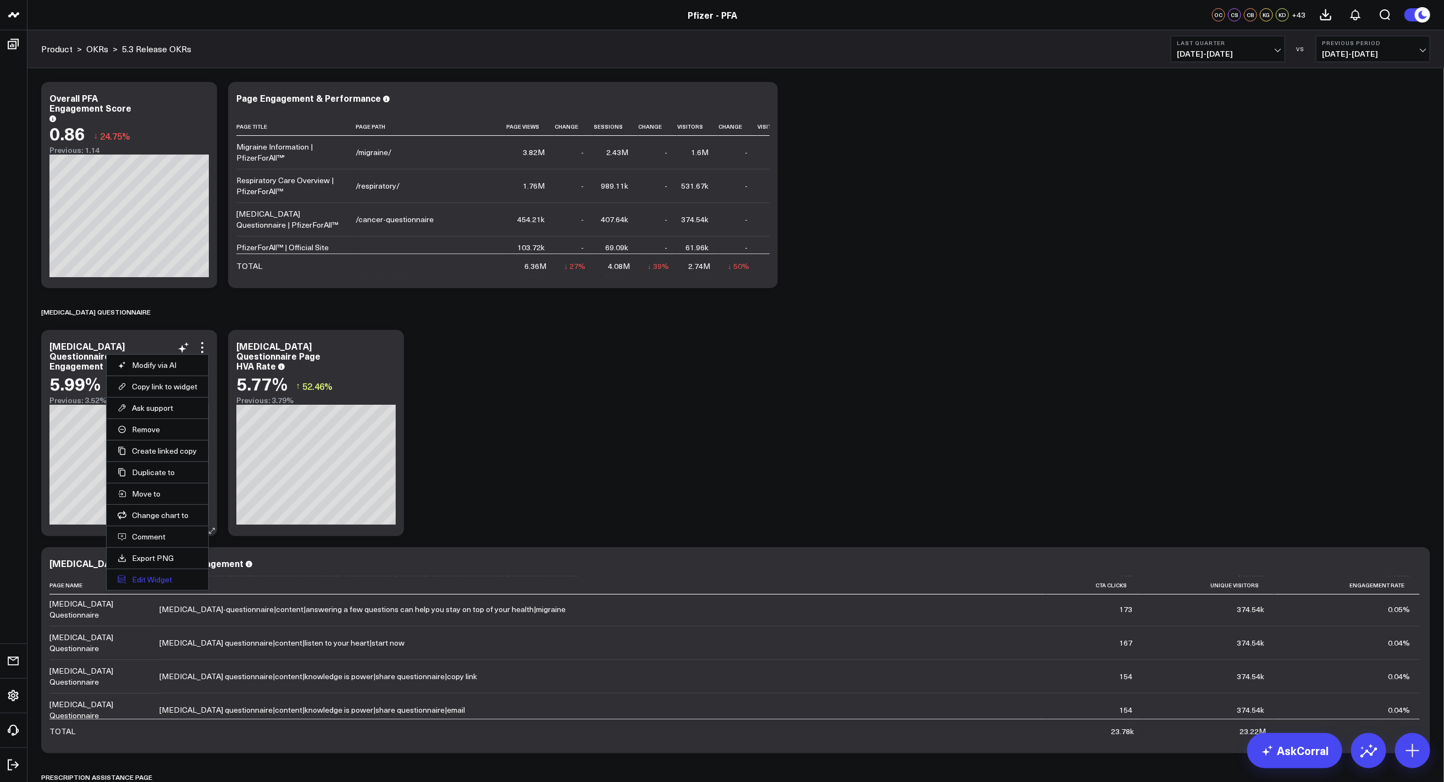
click at [150, 578] on button "Edit Widget" at bounding box center [158, 579] width 80 height 10
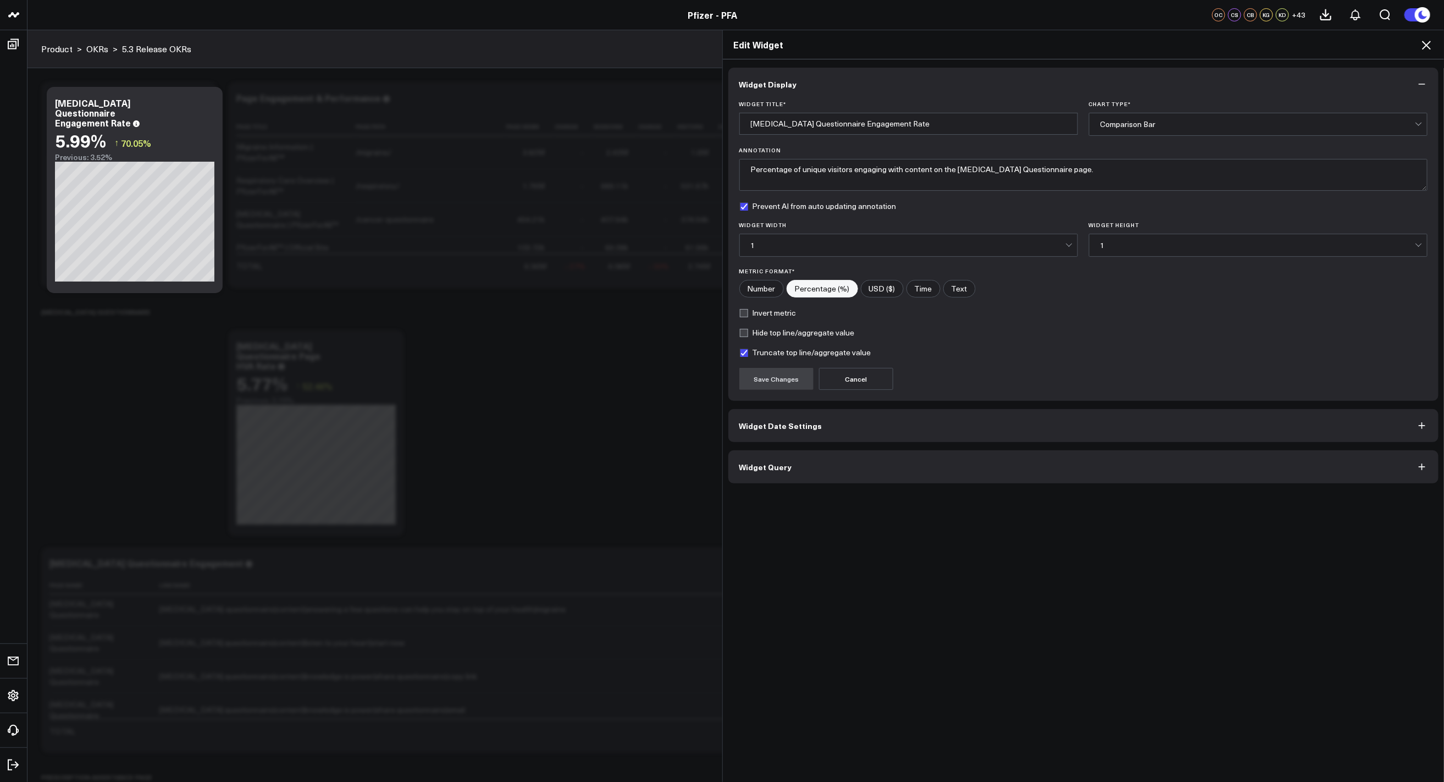
click at [822, 471] on button "Widget Query" at bounding box center [1083, 466] width 711 height 33
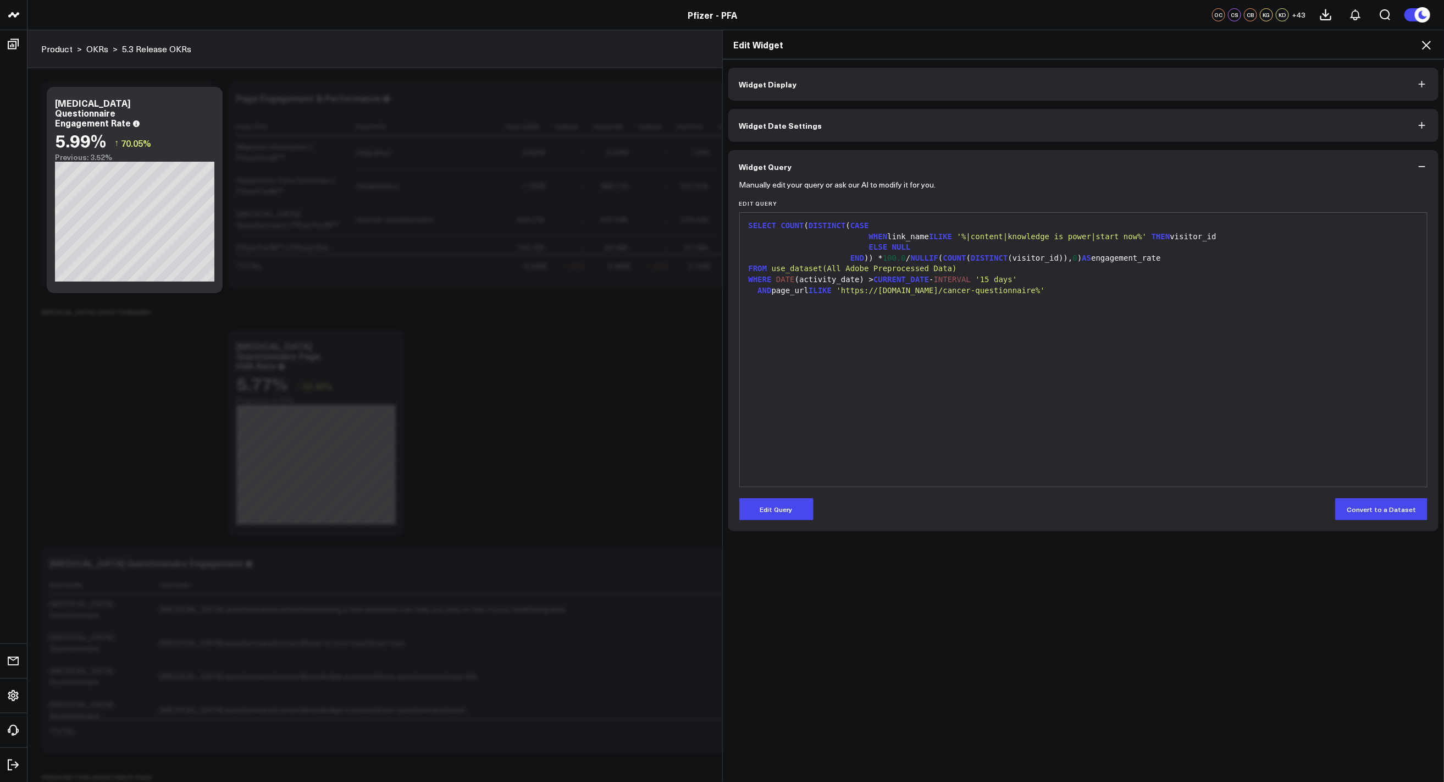
click at [1422, 45] on icon at bounding box center [1426, 44] width 13 height 13
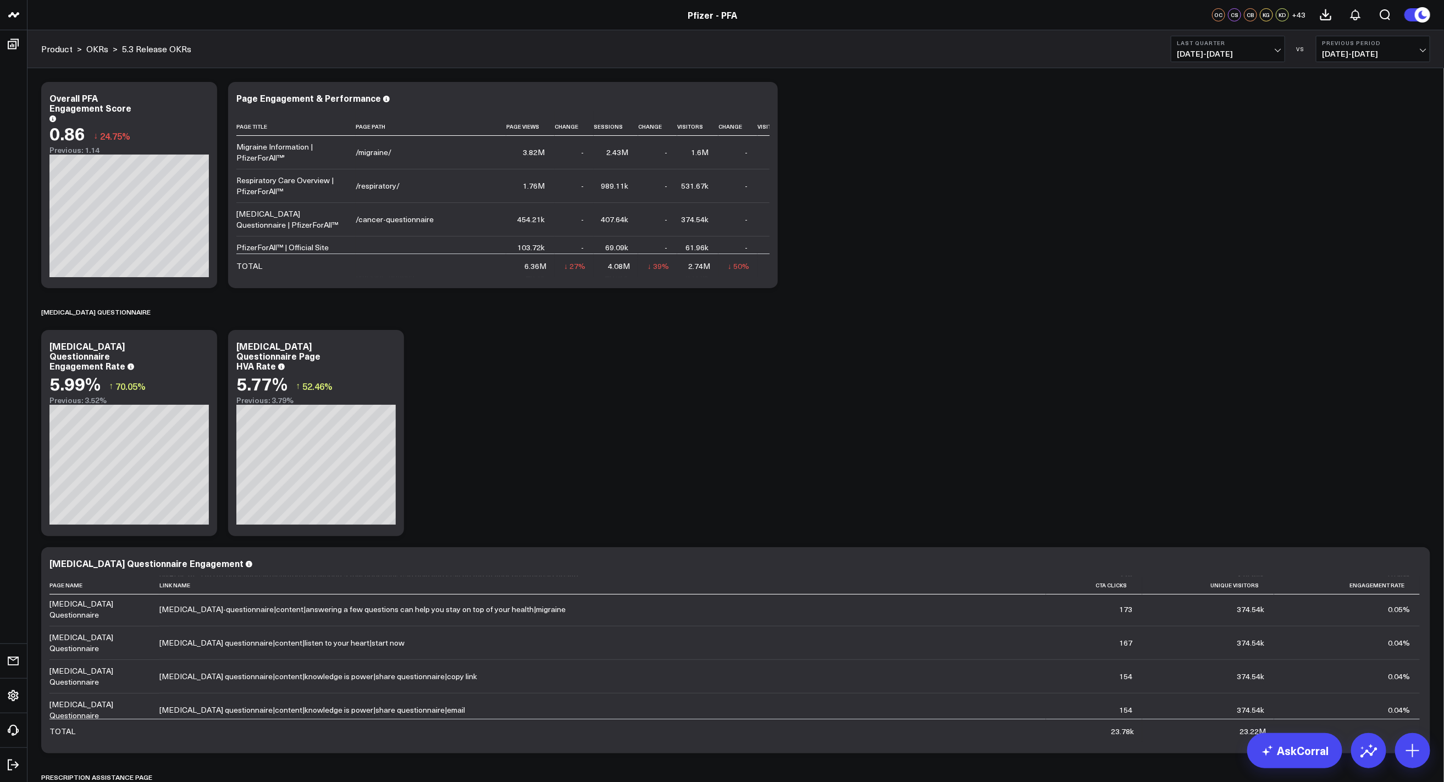
click at [1275, 53] on span "04/01/25 - 06/30/25" at bounding box center [1228, 53] width 102 height 9
drag, startPoint x: 1271, startPoint y: 51, endPoint x: 1266, endPoint y: 58, distance: 9.5
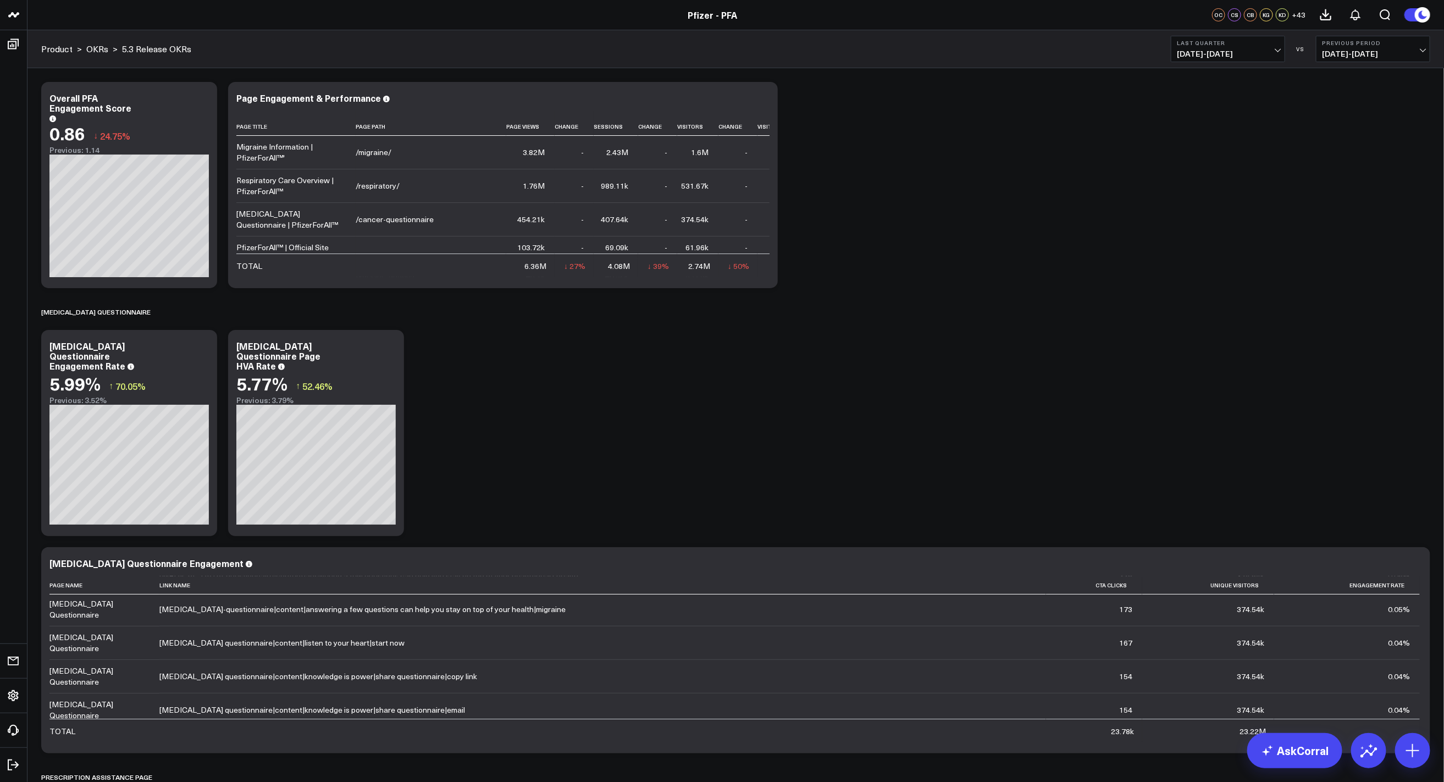
click at [1271, 51] on span "04/01/25 - 06/30/25" at bounding box center [1228, 53] width 102 height 9
click at [1200, 350] on link "Custom Dates" at bounding box center [1227, 351] width 113 height 21
select select "7"
select select "2025"
click at [1310, 77] on button "button" at bounding box center [1313, 79] width 11 height 13
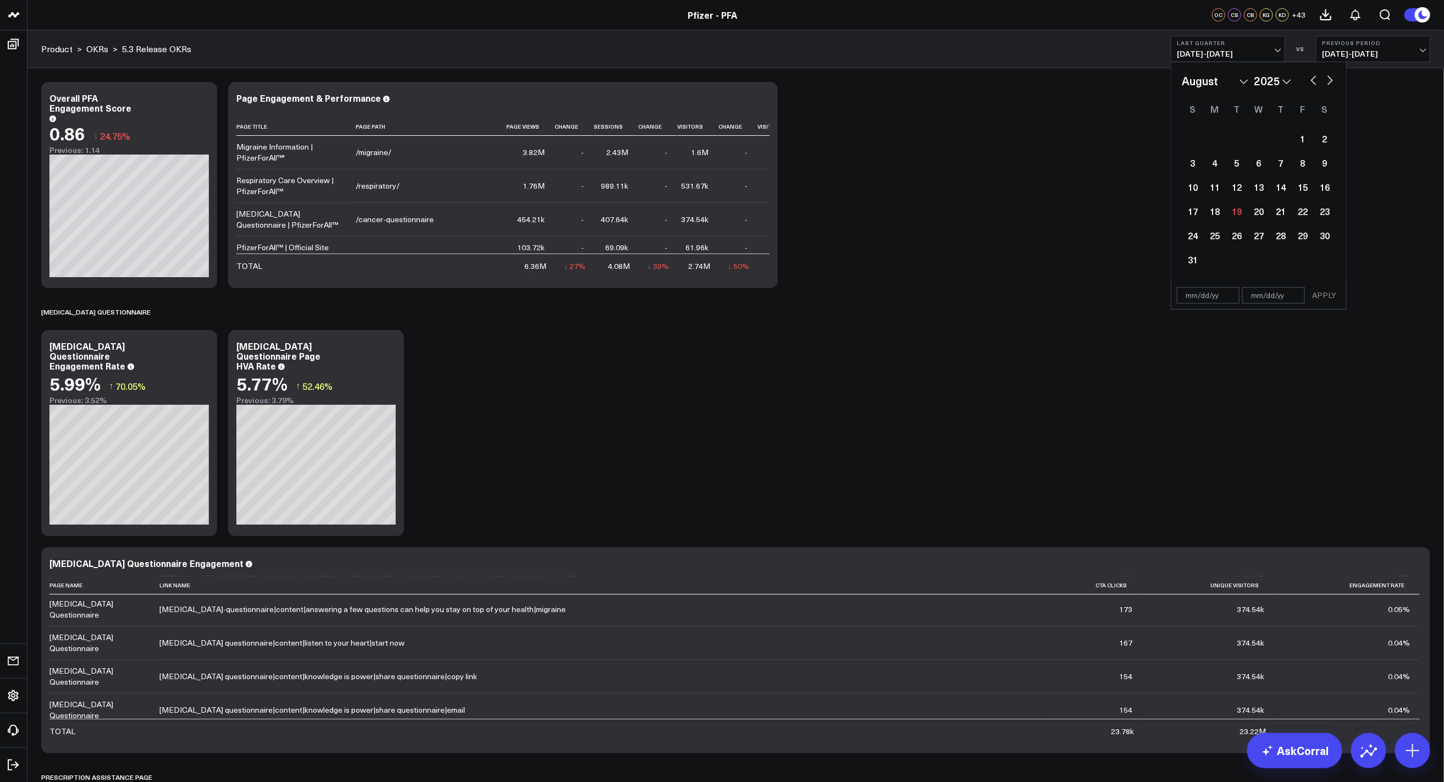
select select "6"
select select "2025"
click at [1312, 77] on button "button" at bounding box center [1313, 79] width 11 height 13
select select "5"
select select "2025"
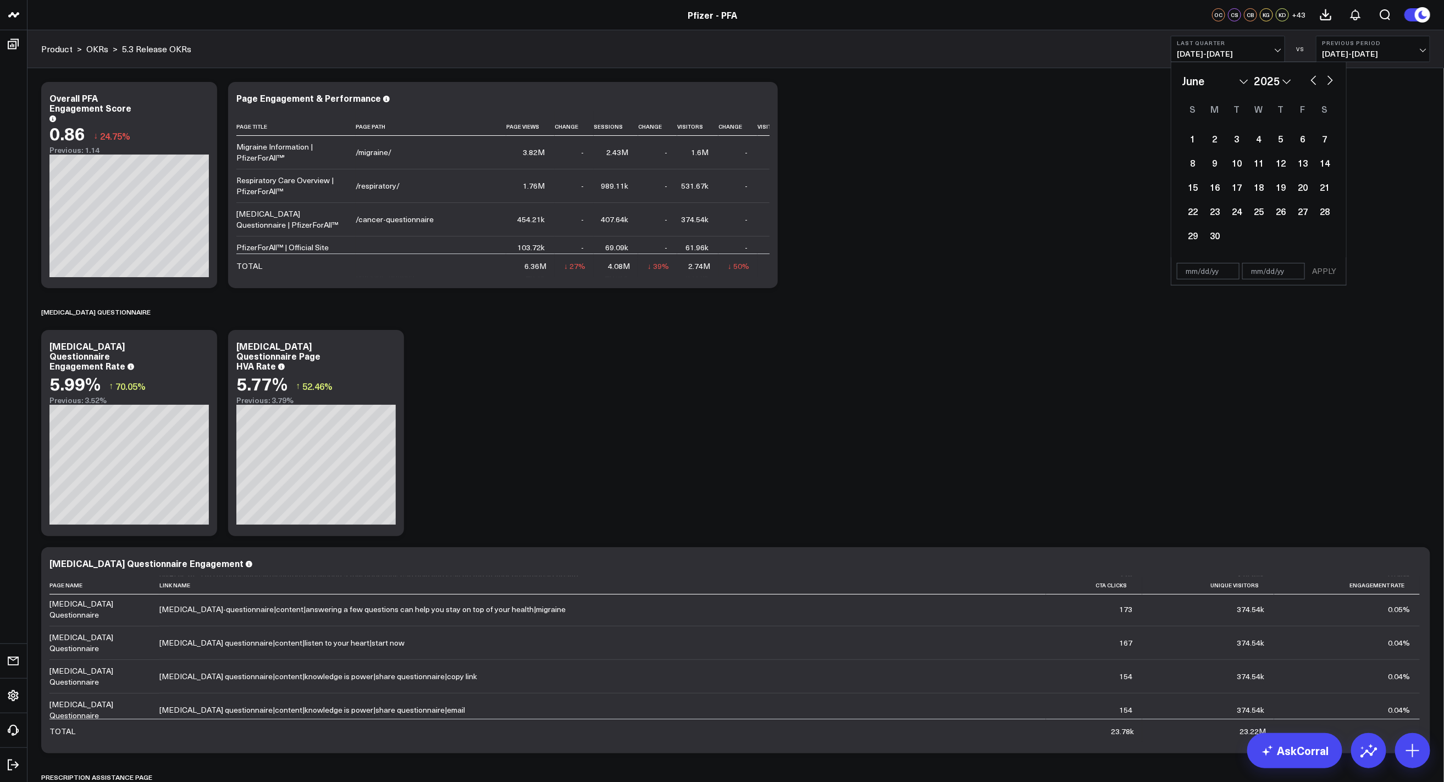
click at [1314, 80] on button "button" at bounding box center [1313, 79] width 11 height 13
select select "4"
select select "2025"
click at [1211, 214] on div "19" at bounding box center [1215, 211] width 22 height 22
type input "[DATE]"
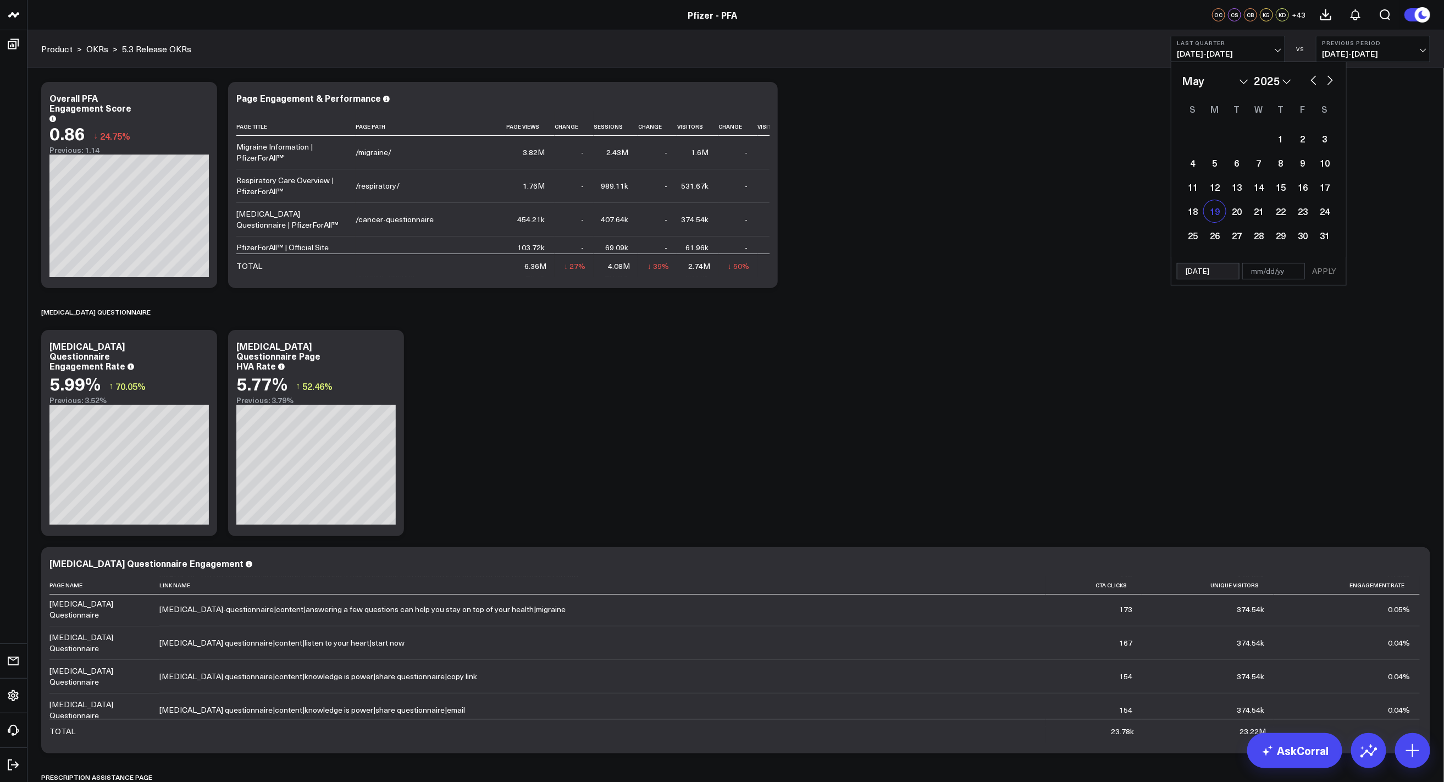
select select "4"
select select "2025"
click at [1329, 81] on button "button" at bounding box center [1330, 79] width 11 height 13
select select "5"
select select "2025"
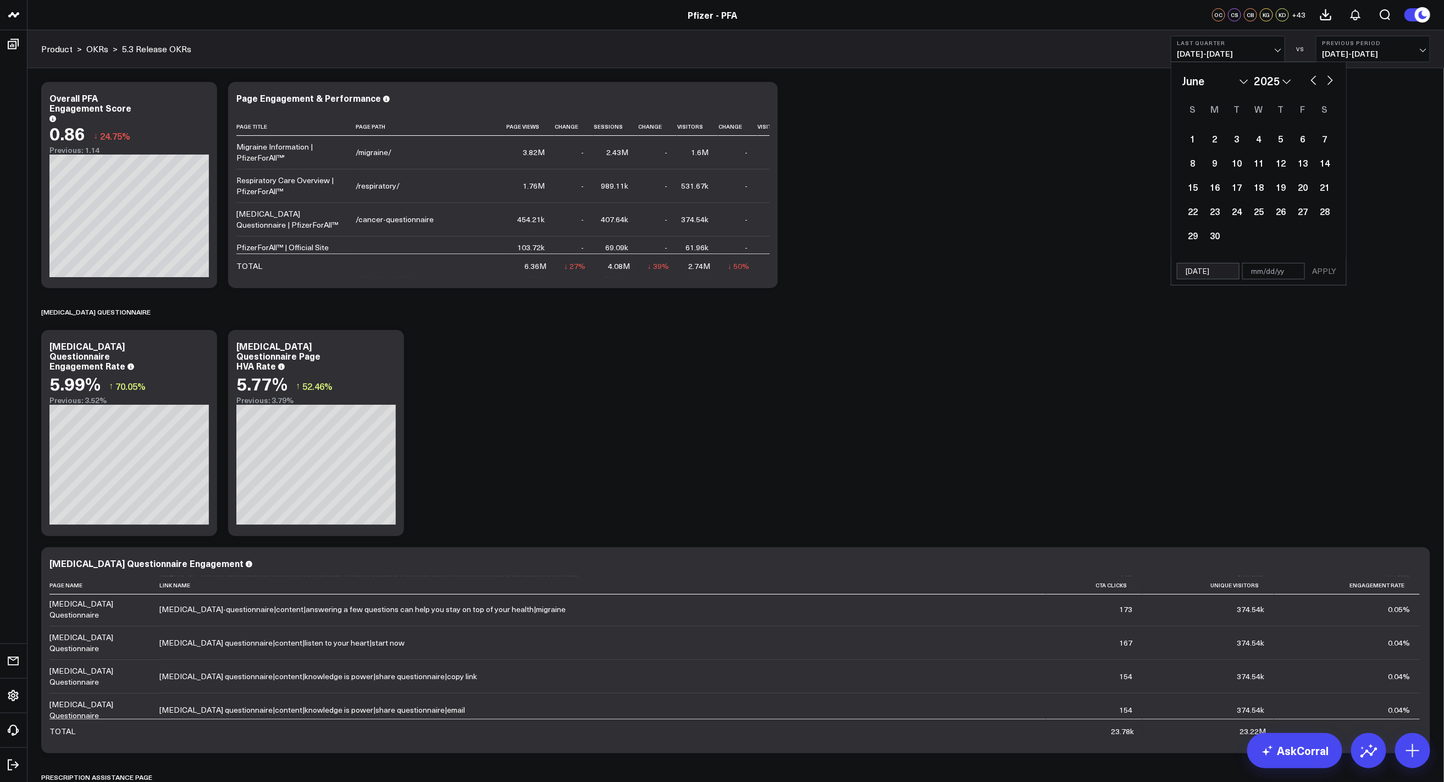
click at [1329, 81] on button "button" at bounding box center [1330, 79] width 11 height 13
select select "6"
select select "2025"
click at [1329, 81] on button "button" at bounding box center [1330, 79] width 11 height 13
select select "7"
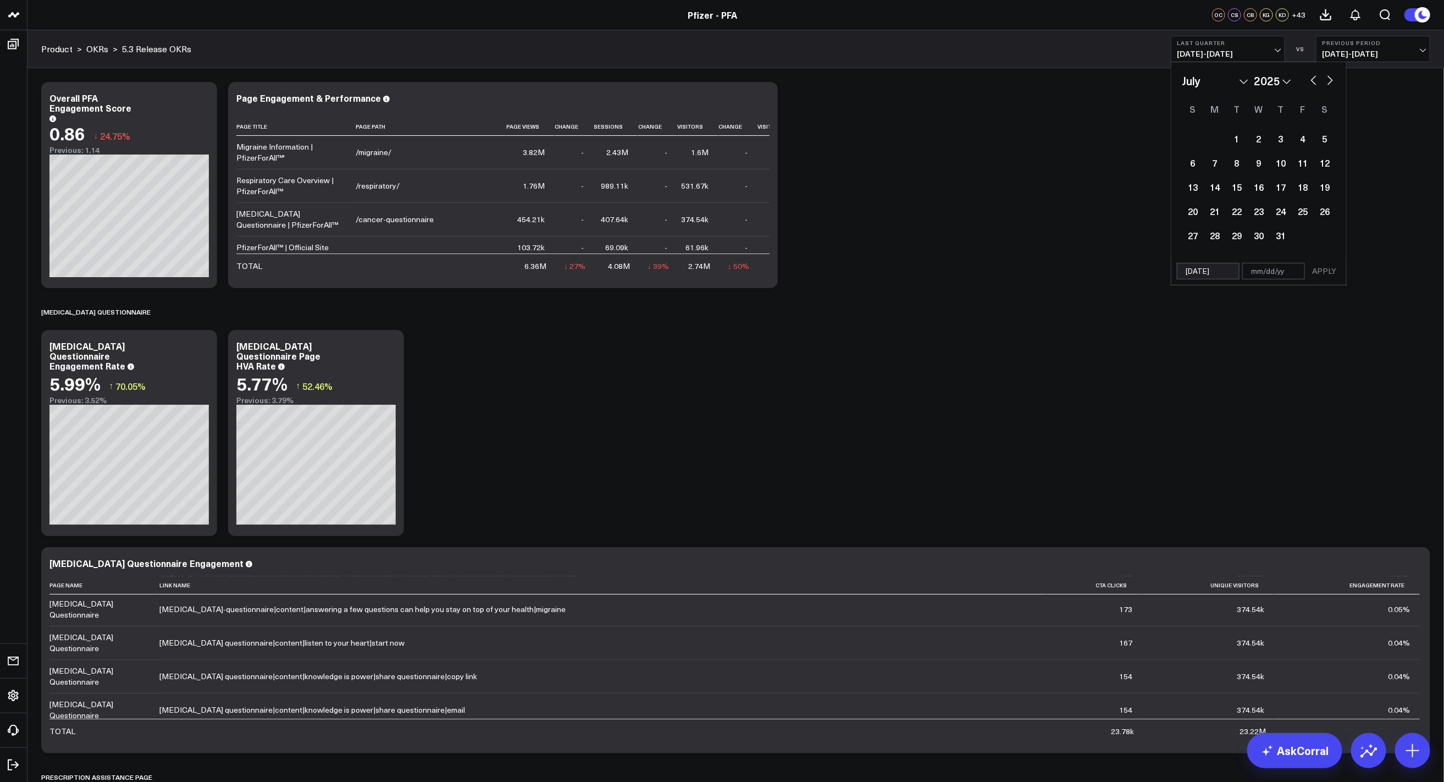
select select "2025"
click at [1195, 191] on div "10" at bounding box center [1193, 187] width 22 height 22
type input "[DATE]"
select select "7"
select select "2025"
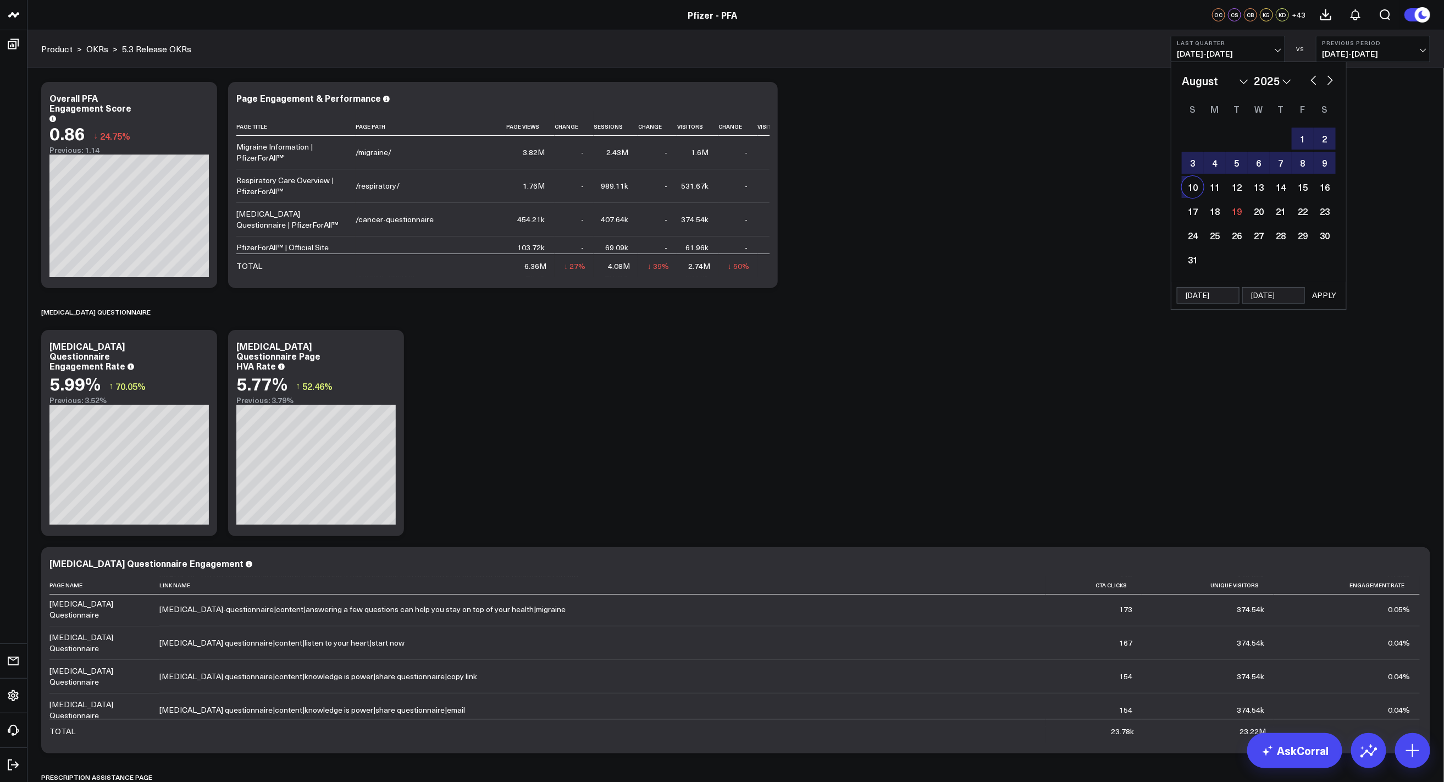
click at [1331, 293] on button "APPLY" at bounding box center [1324, 295] width 33 height 16
